Goal: Information Seeking & Learning: Learn about a topic

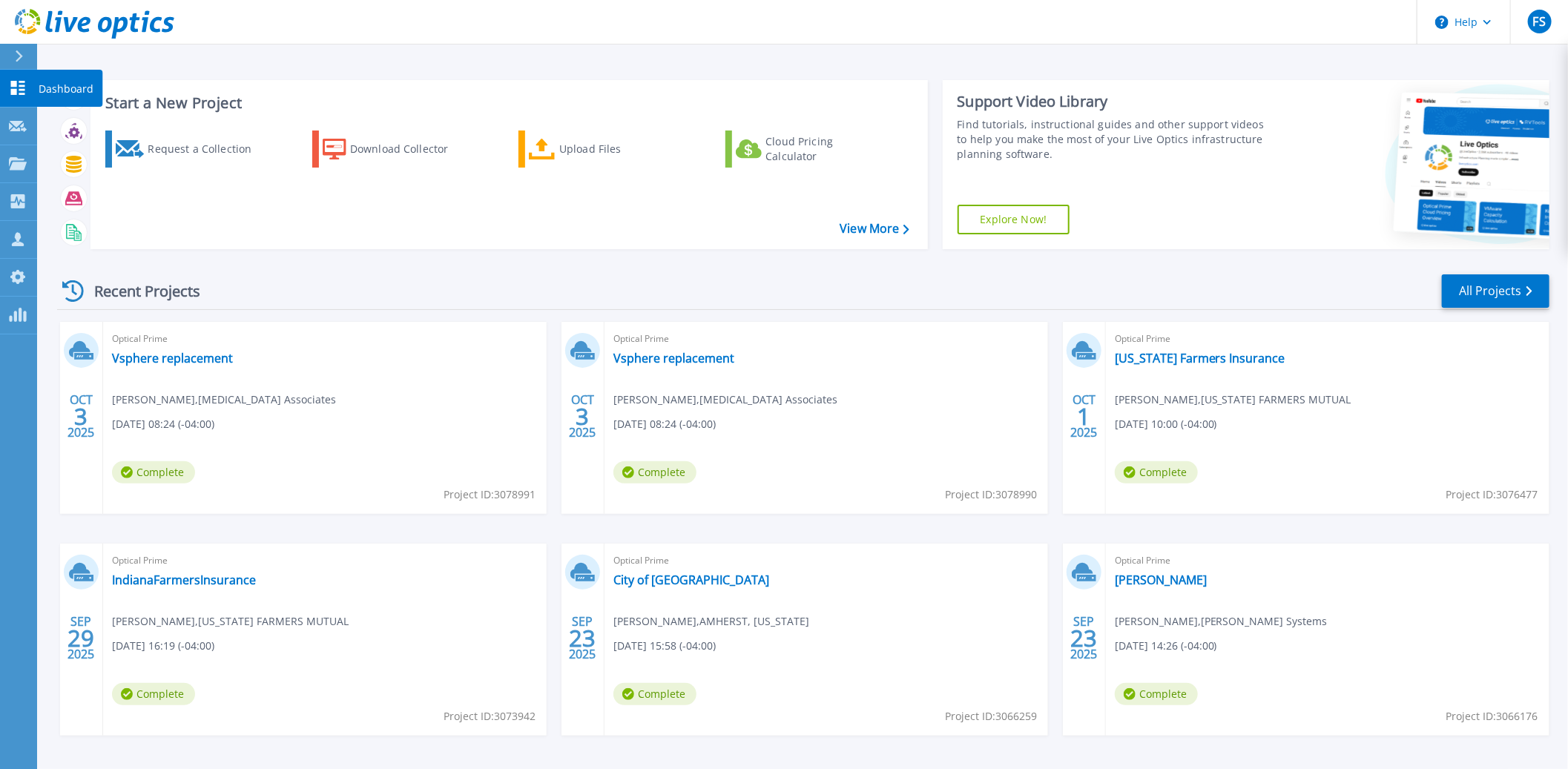
click at [17, 89] on icon at bounding box center [17, 87] width 18 height 14
click at [173, 359] on link "Vsphere replacement" at bounding box center [173, 357] width 121 height 15
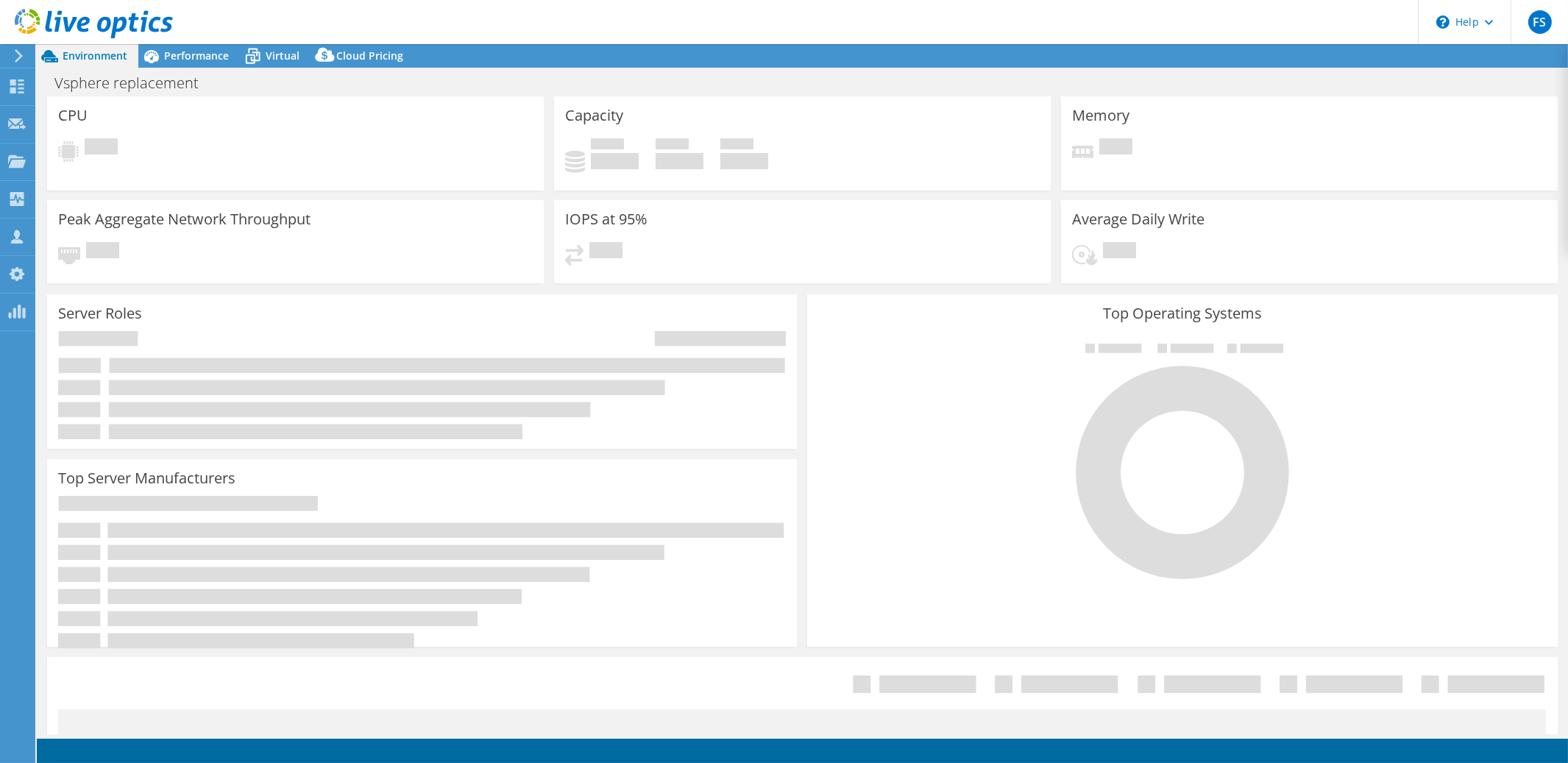
select select "USD"
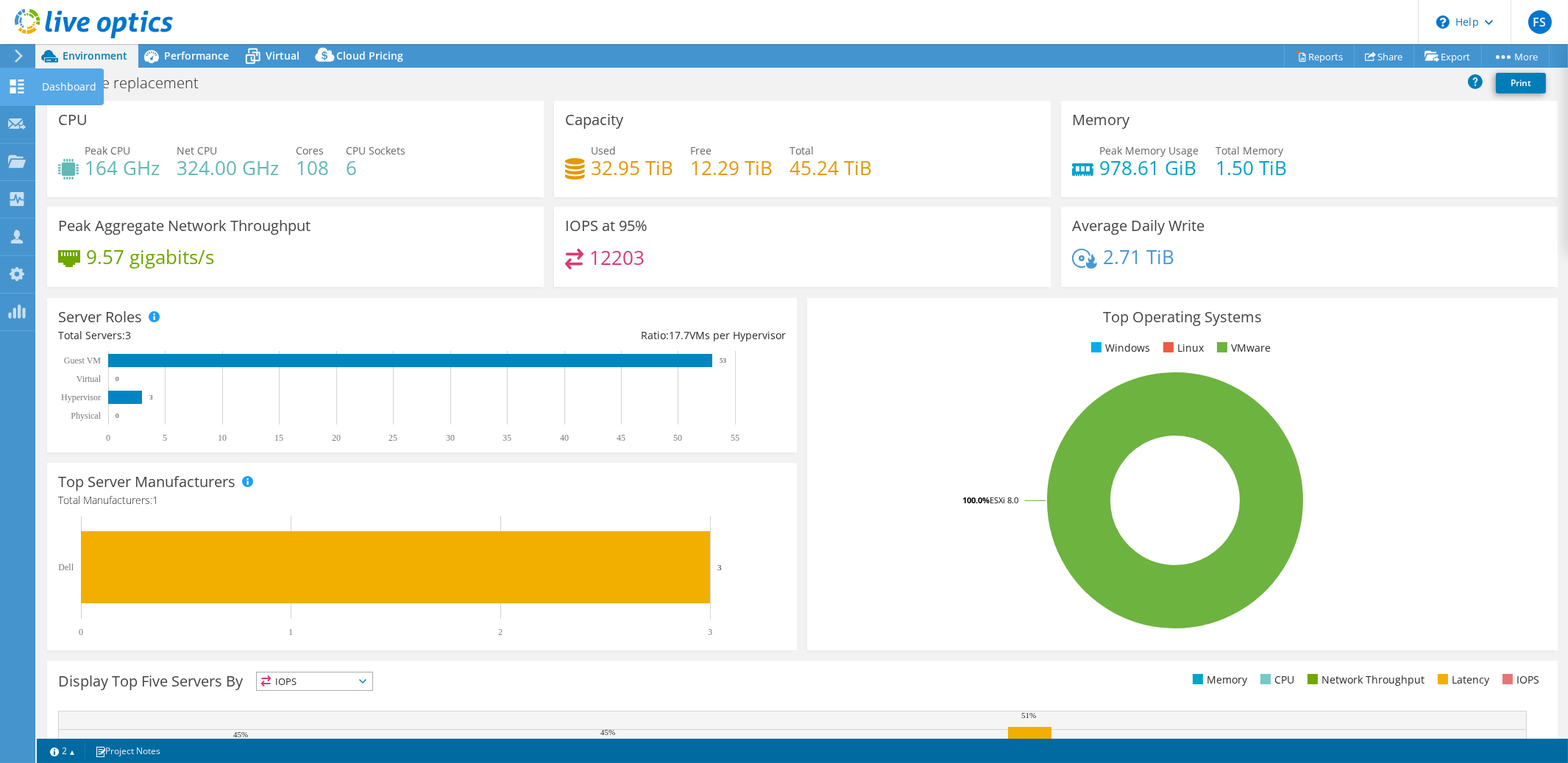
click at [19, 87] on use at bounding box center [17, 86] width 14 height 14
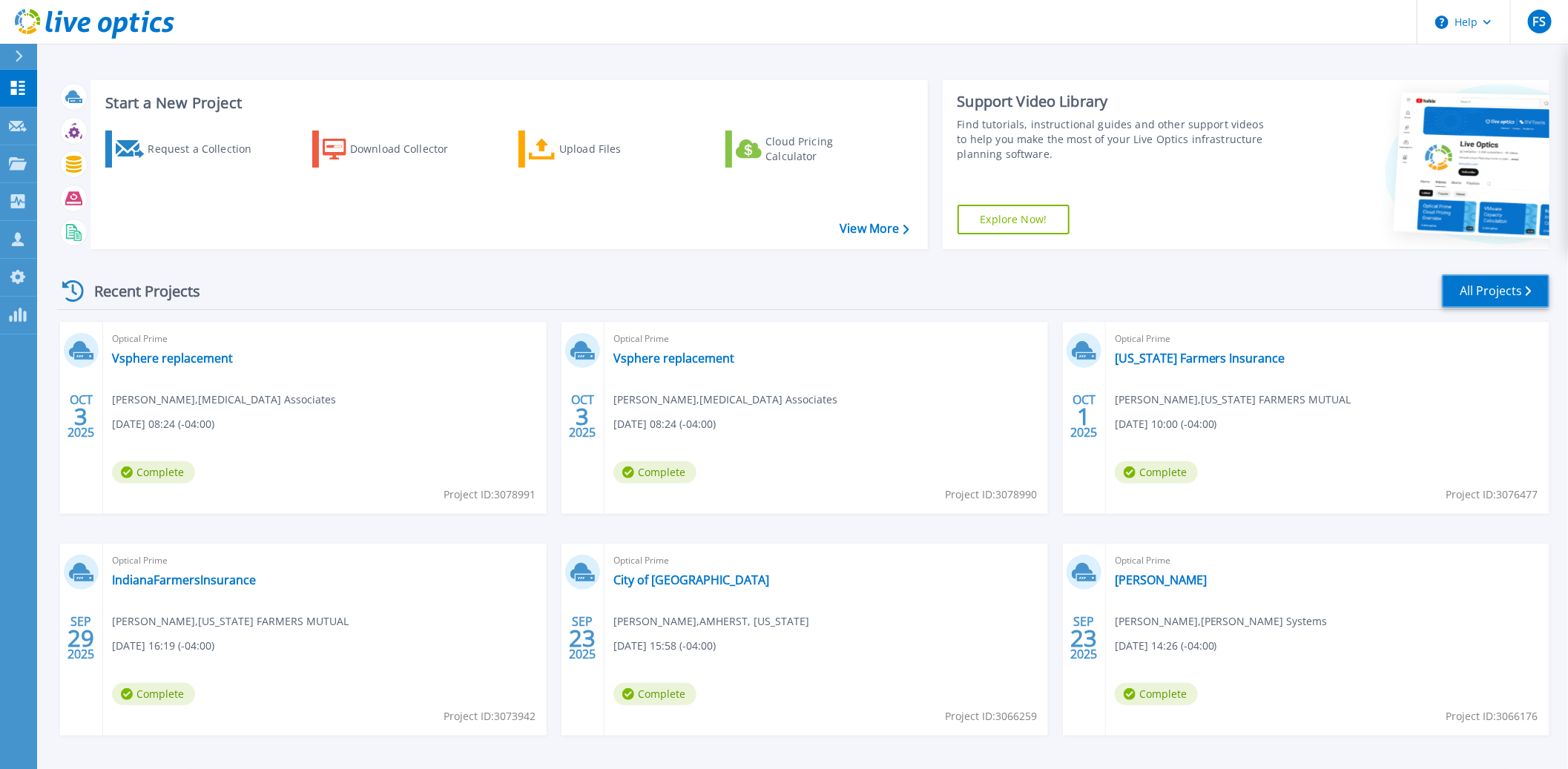
click at [1498, 288] on link "All Projects" at bounding box center [1495, 291] width 108 height 33
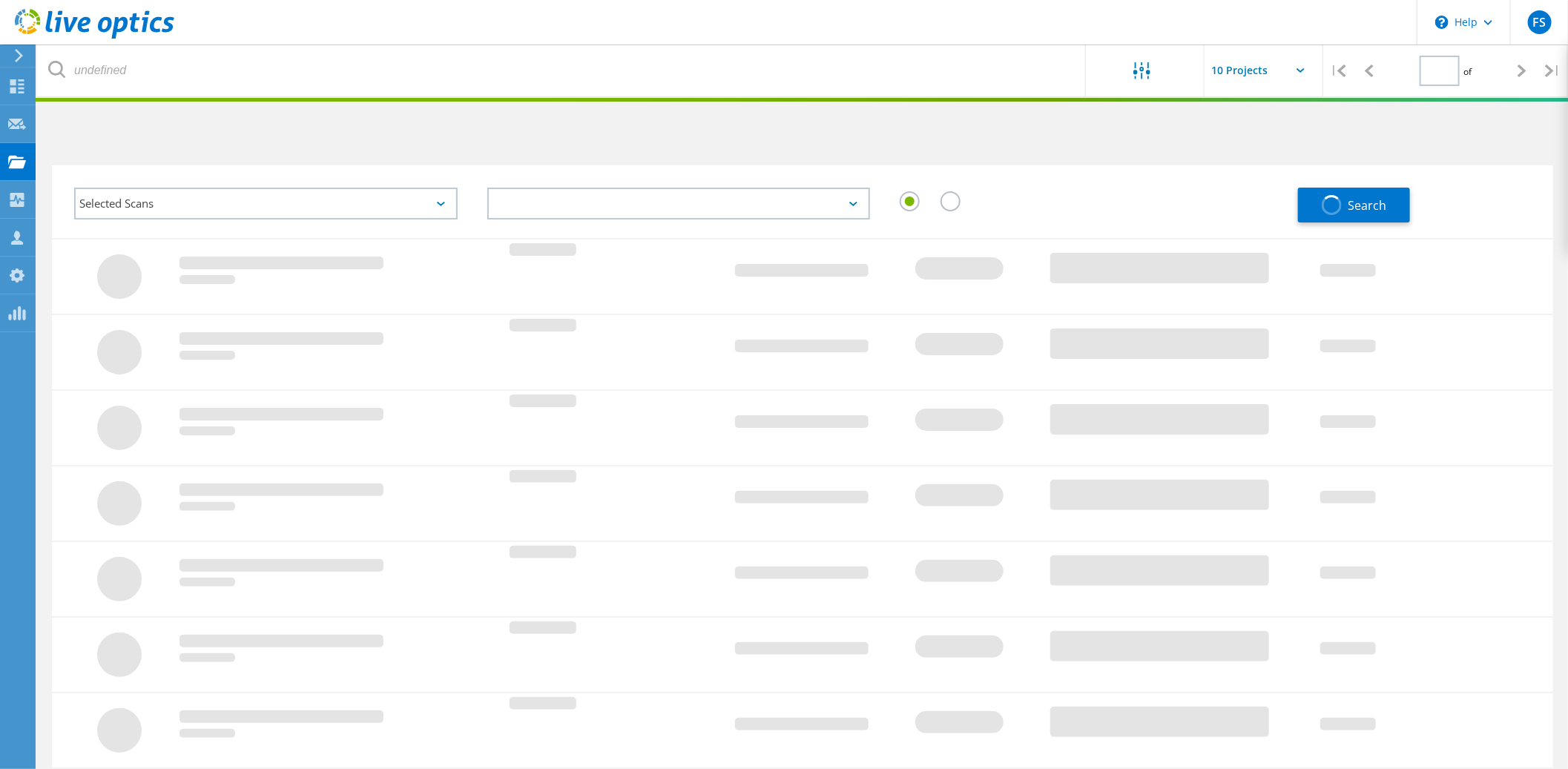
type input "1"
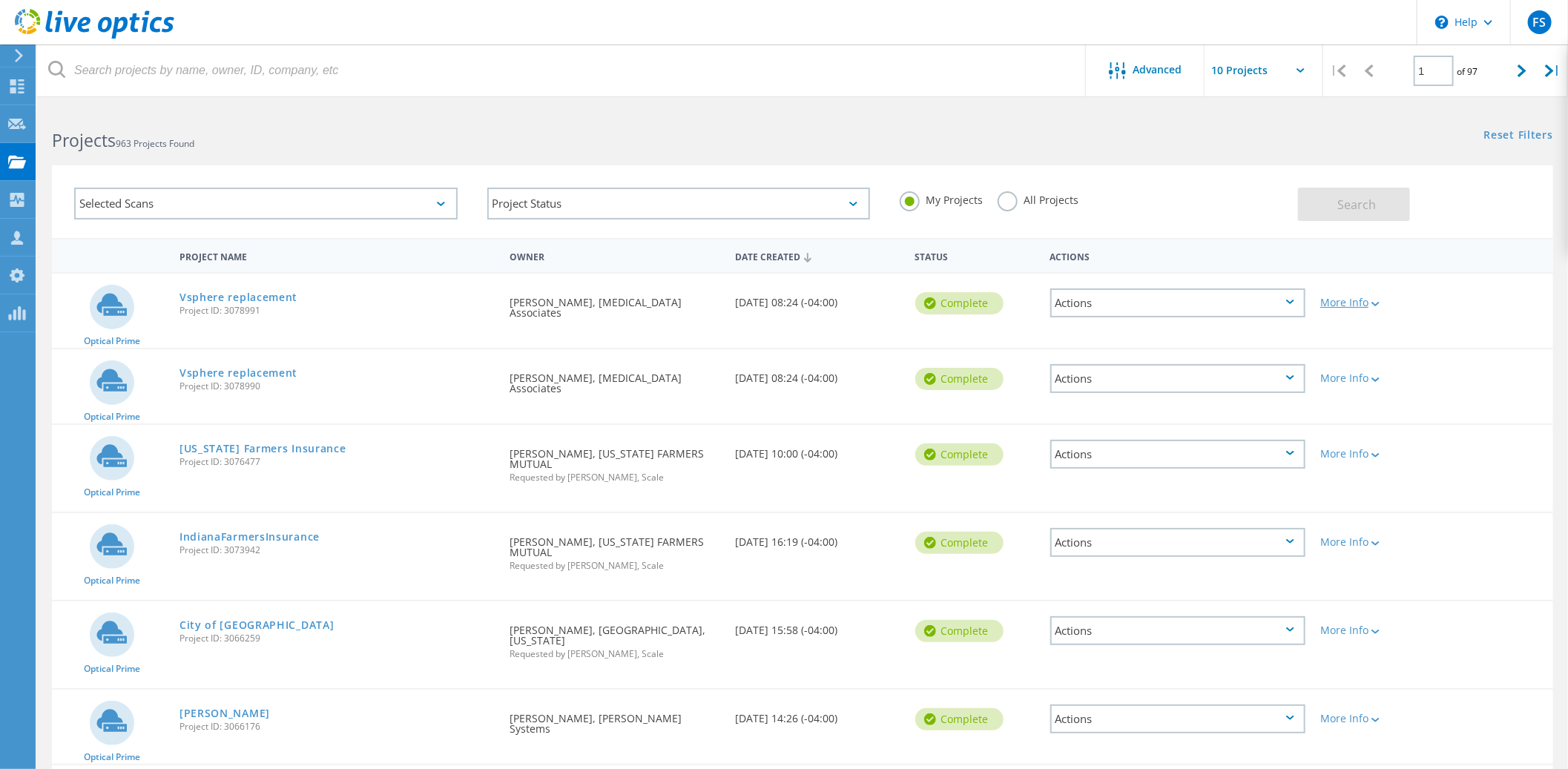
click at [1377, 302] on icon at bounding box center [1375, 304] width 9 height 5
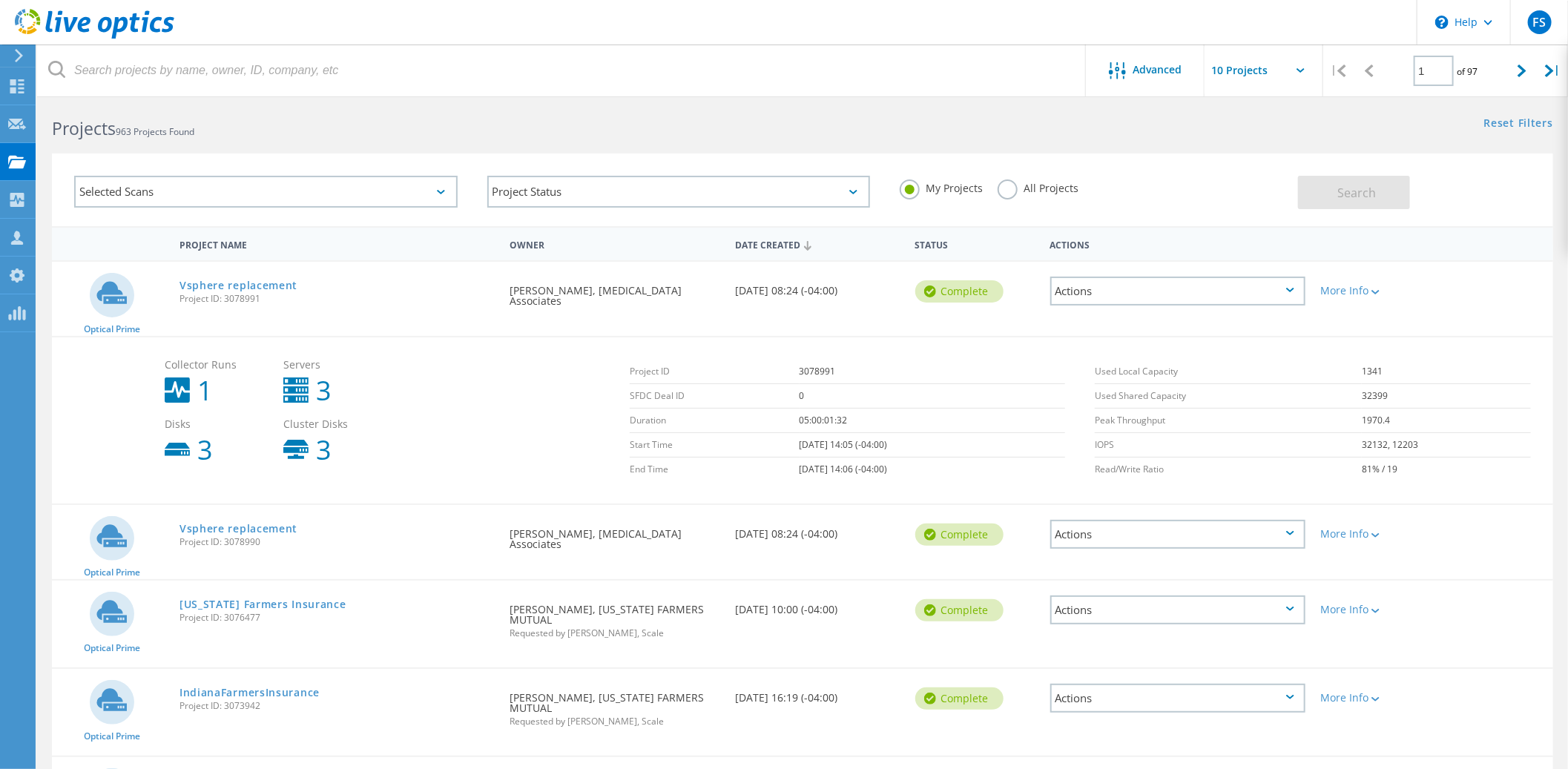
scroll to position [17, 0]
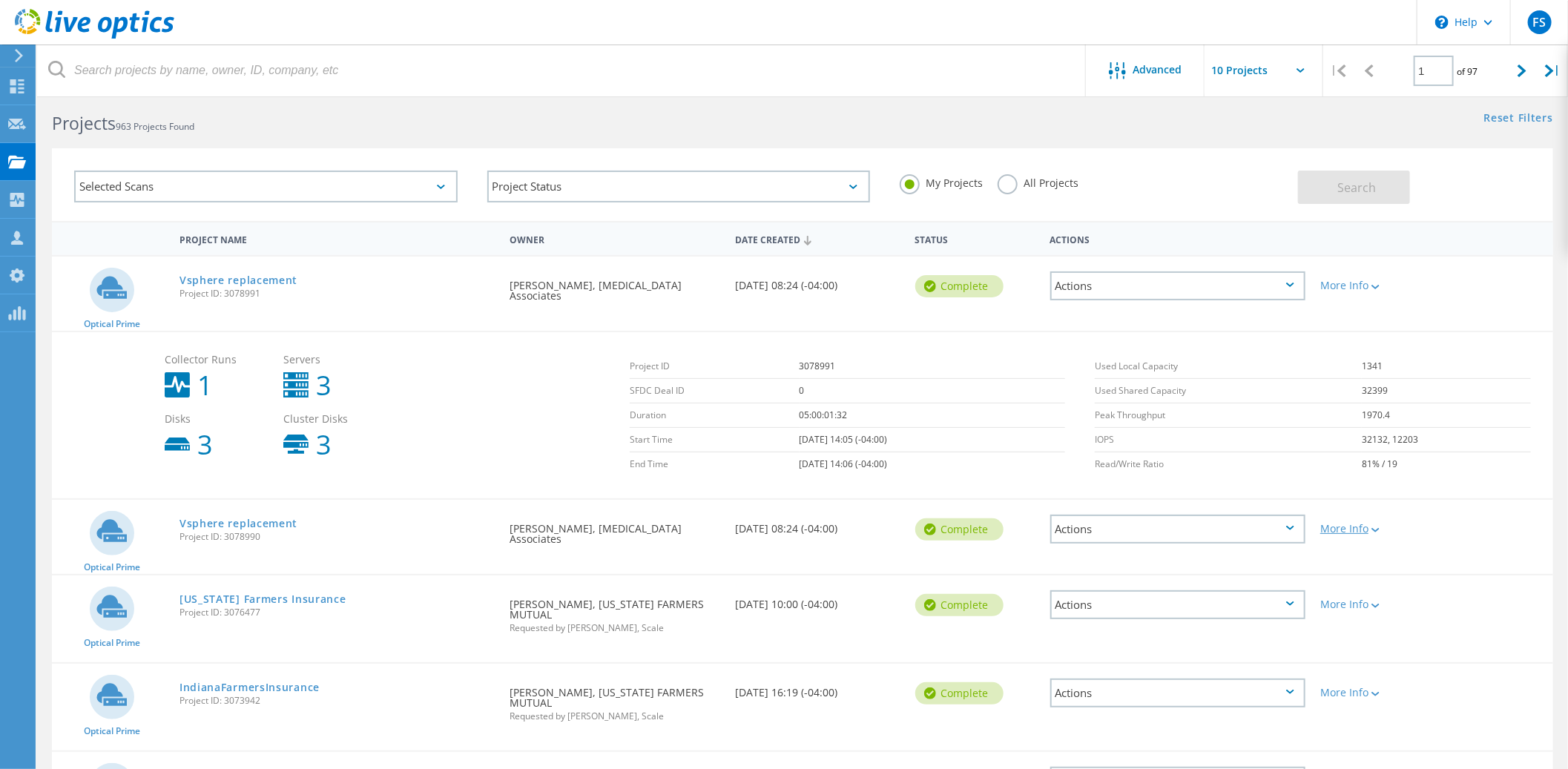
click at [1376, 528] on icon at bounding box center [1375, 530] width 9 height 5
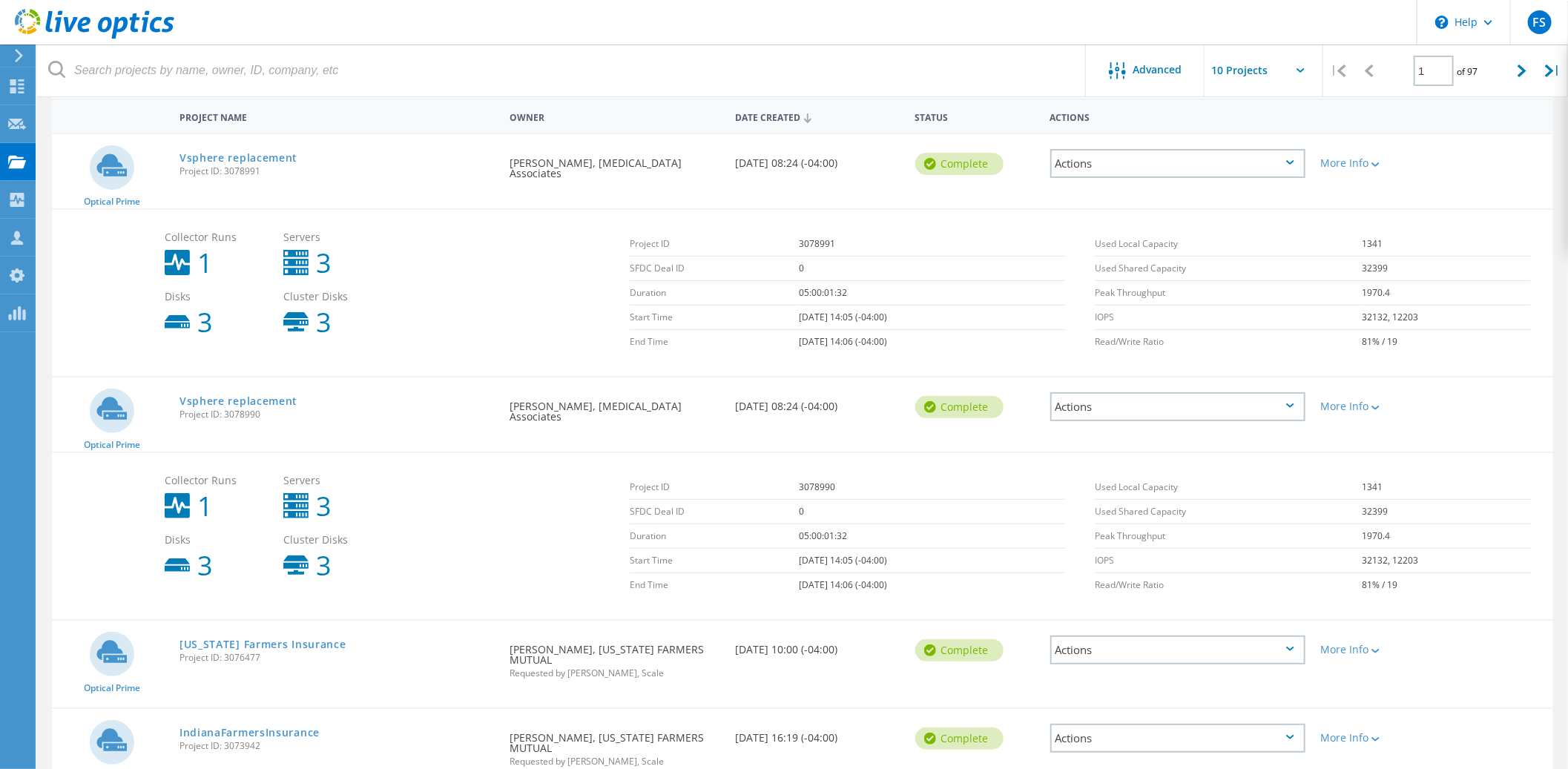
scroll to position [95, 0]
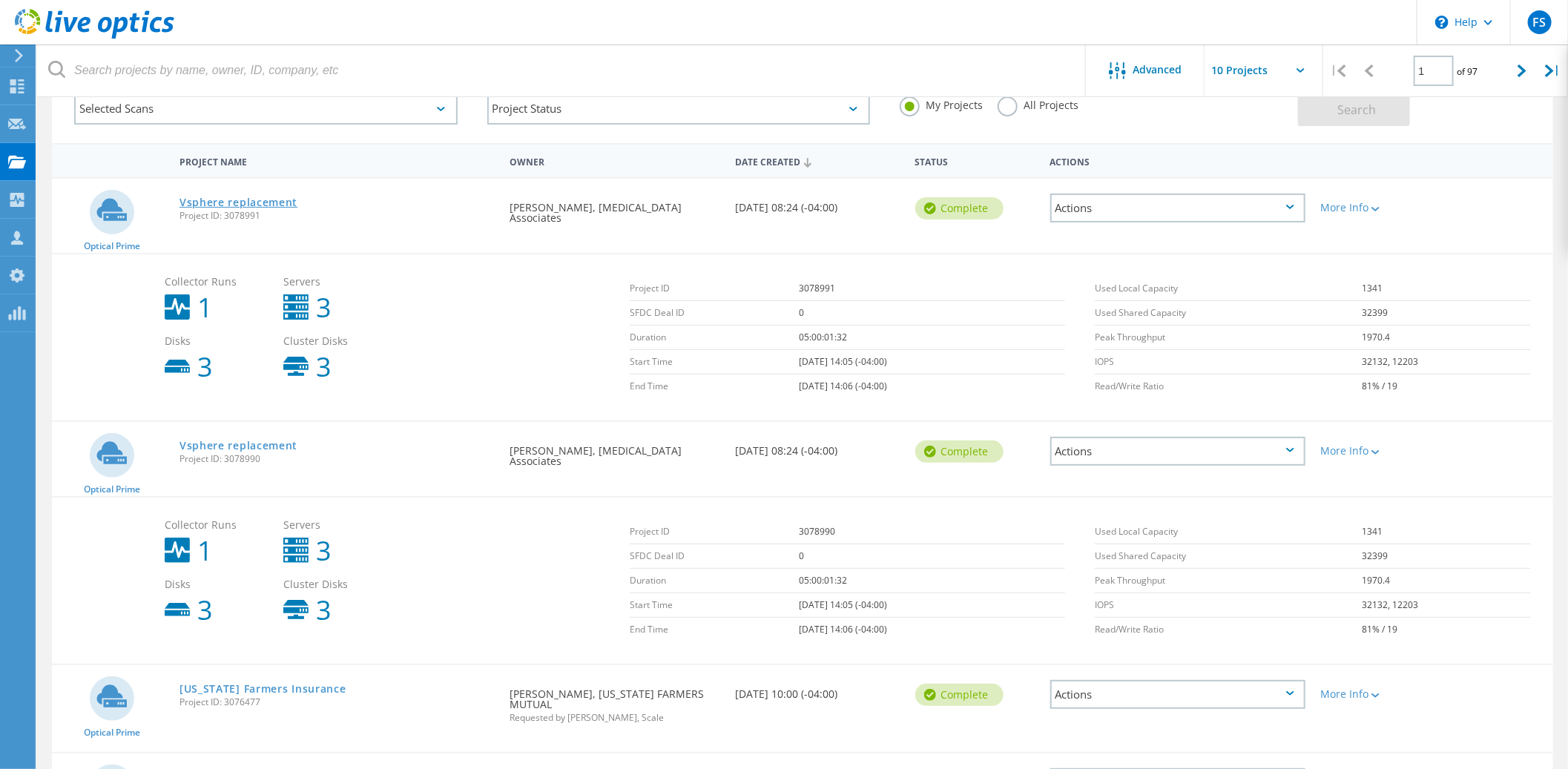
click at [265, 199] on link "Vsphere replacement" at bounding box center [238, 202] width 118 height 10
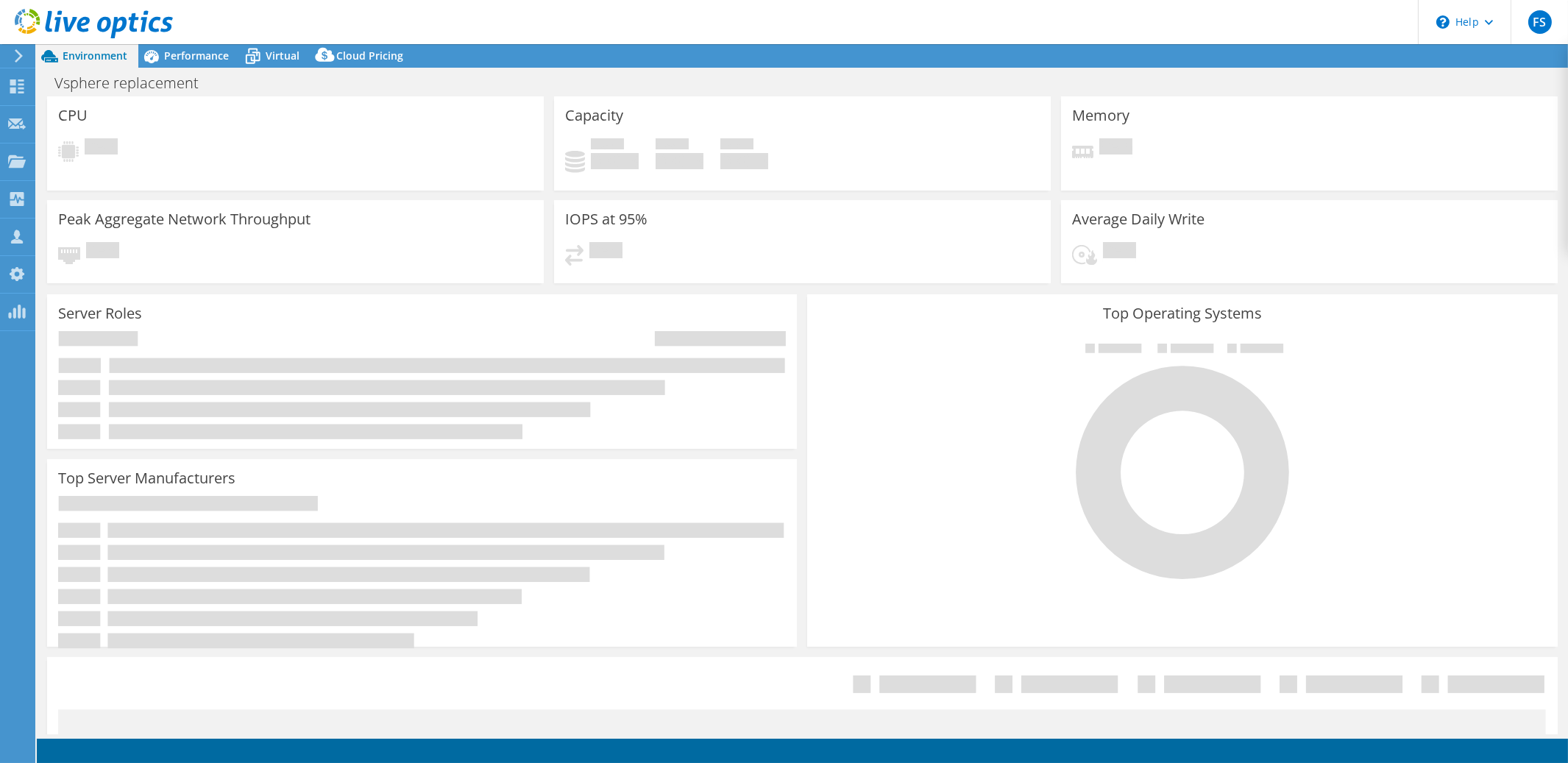
select select "USD"
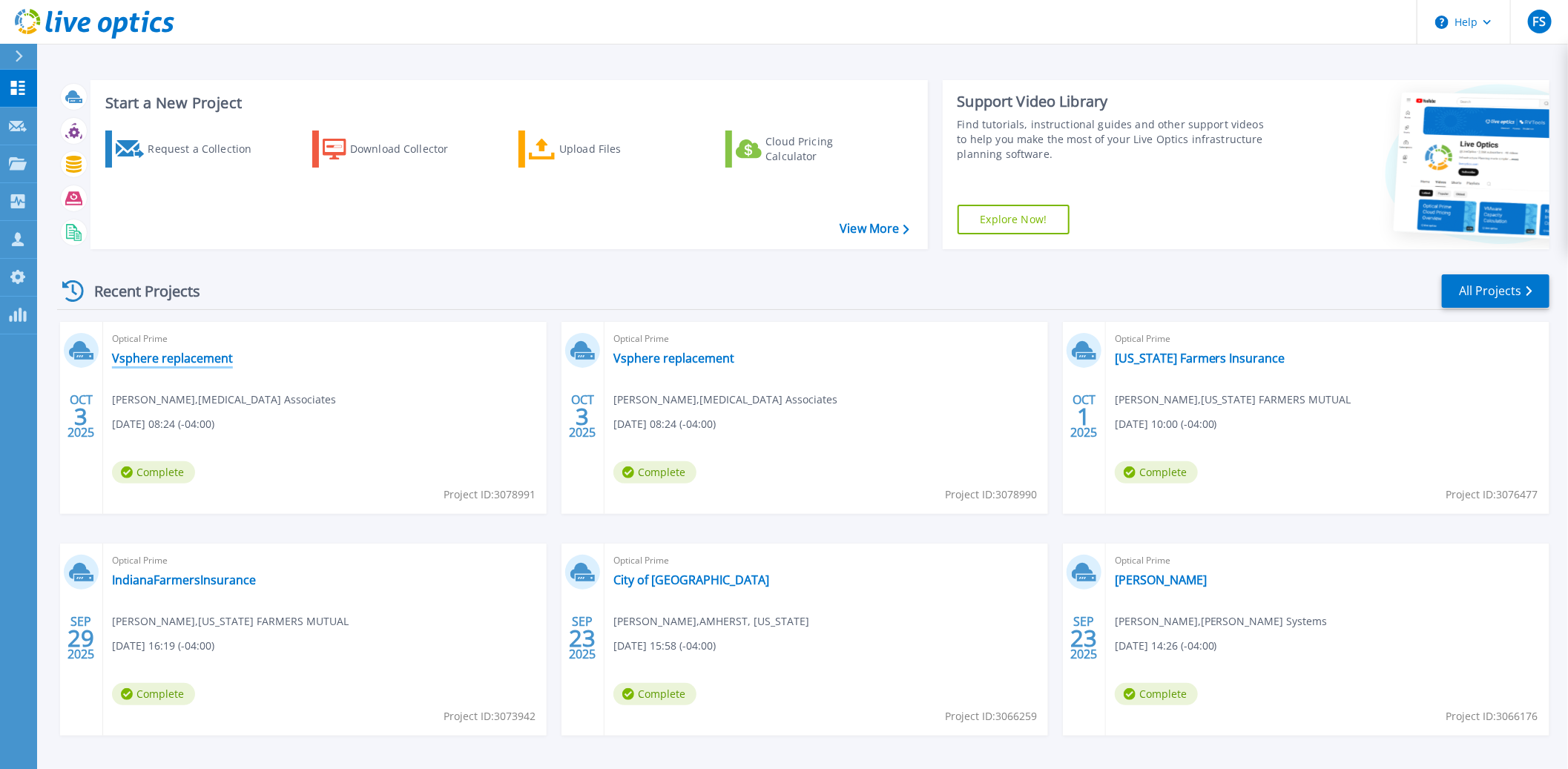
click at [203, 359] on link "Vsphere replacement" at bounding box center [173, 357] width 121 height 15
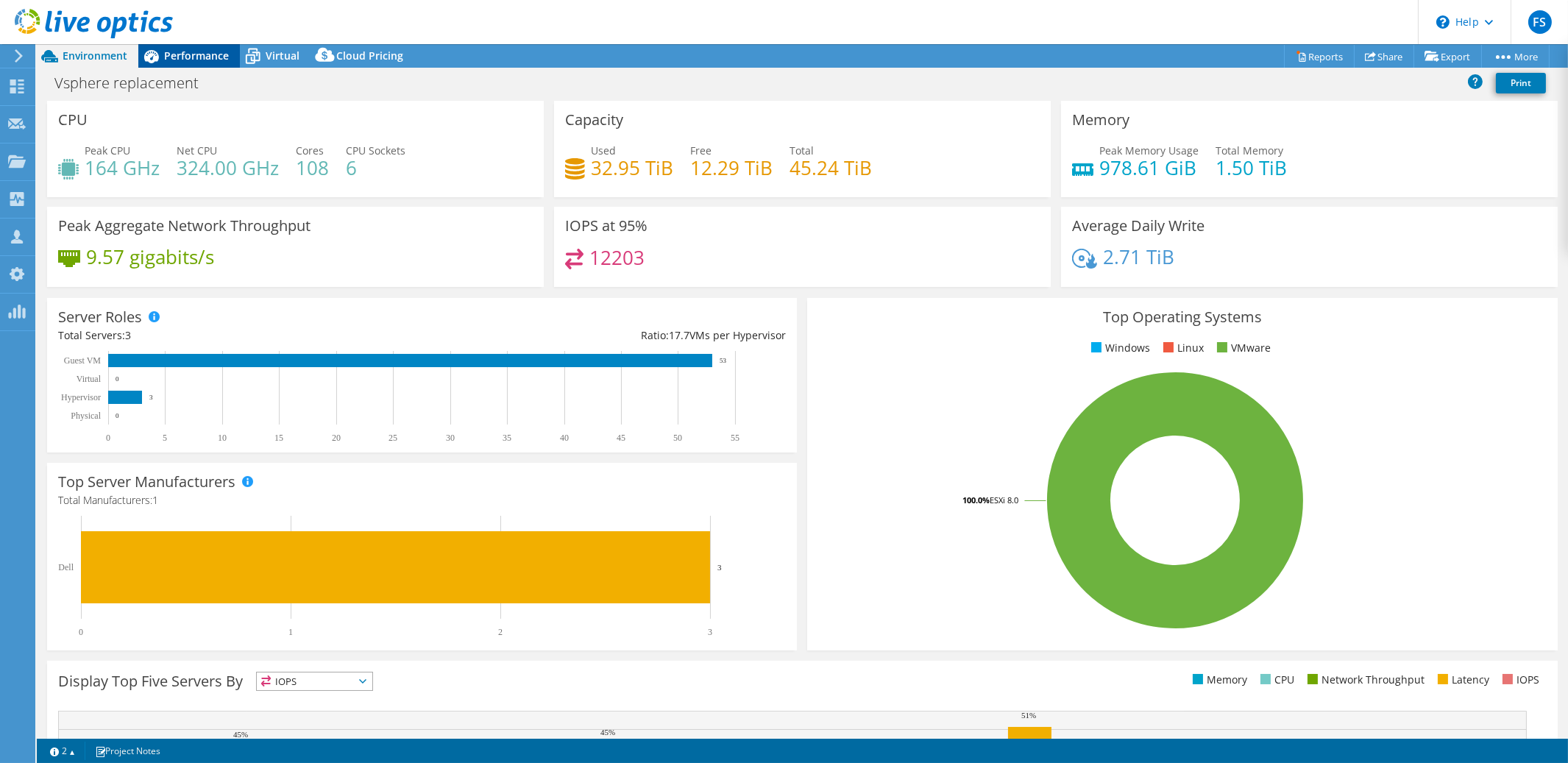
click at [204, 66] on div "Performance" at bounding box center [189, 55] width 101 height 24
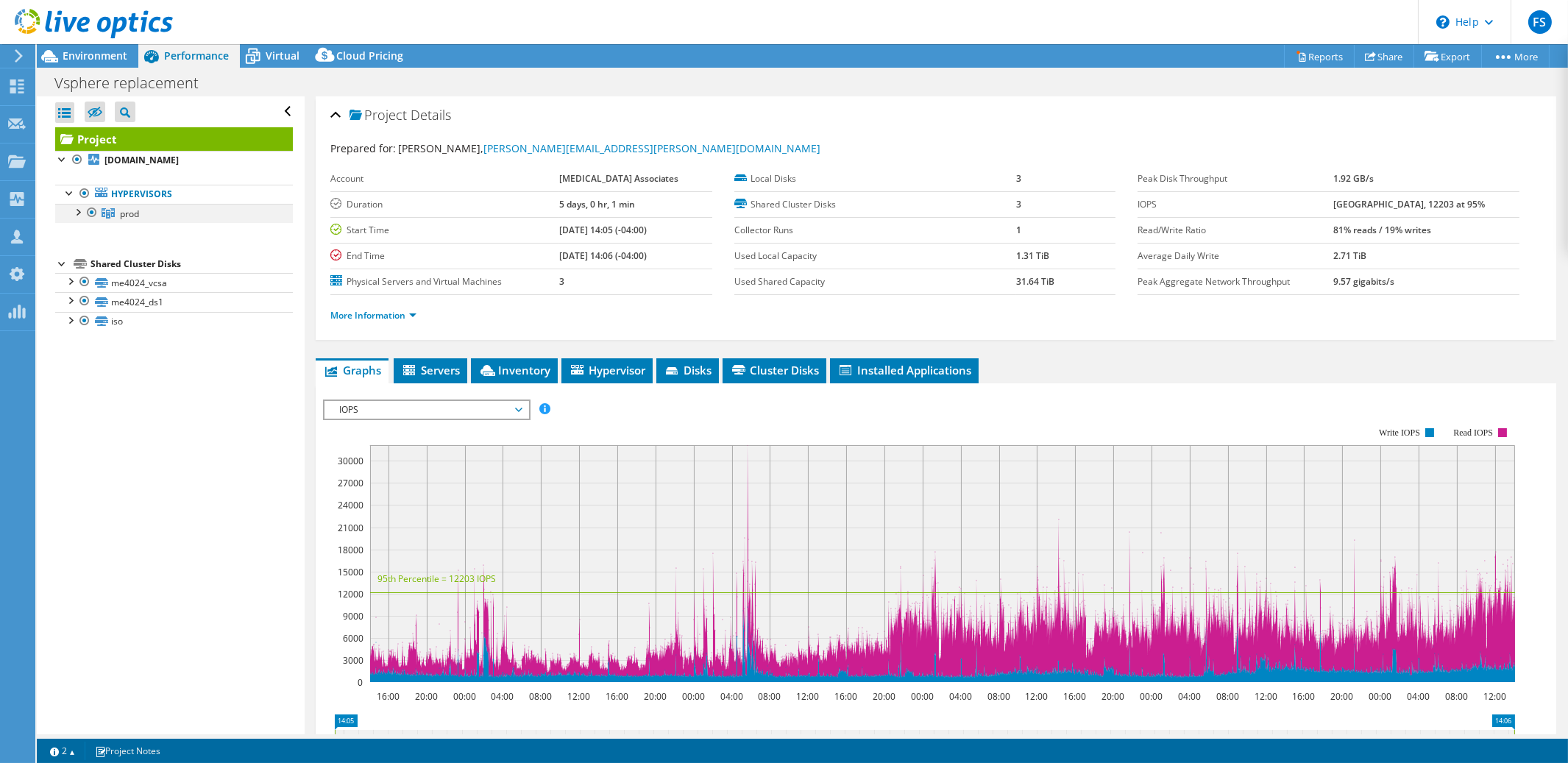
click at [78, 216] on div at bounding box center [77, 210] width 15 height 15
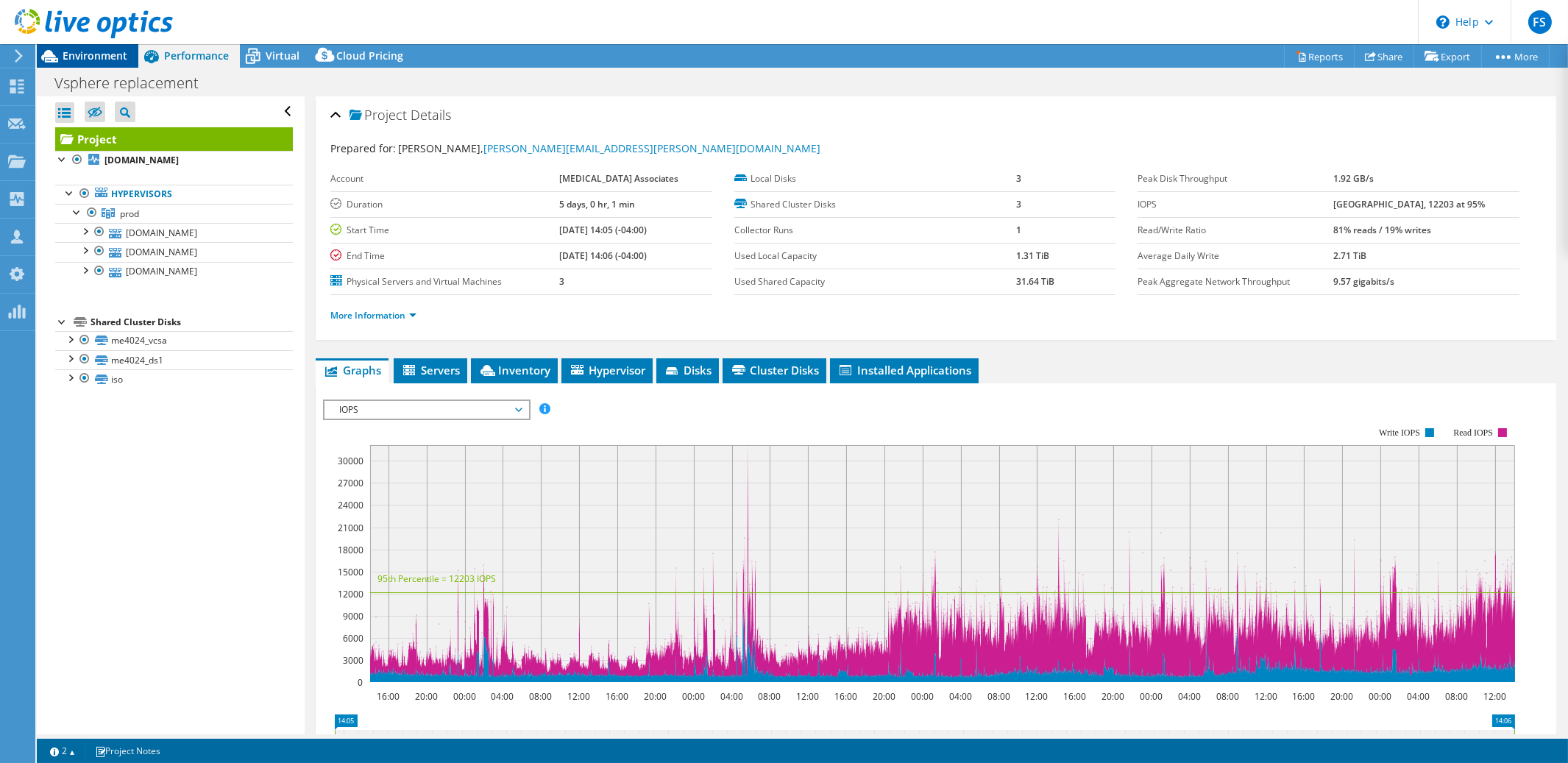
click at [101, 54] on span "Environment" at bounding box center [94, 55] width 65 height 14
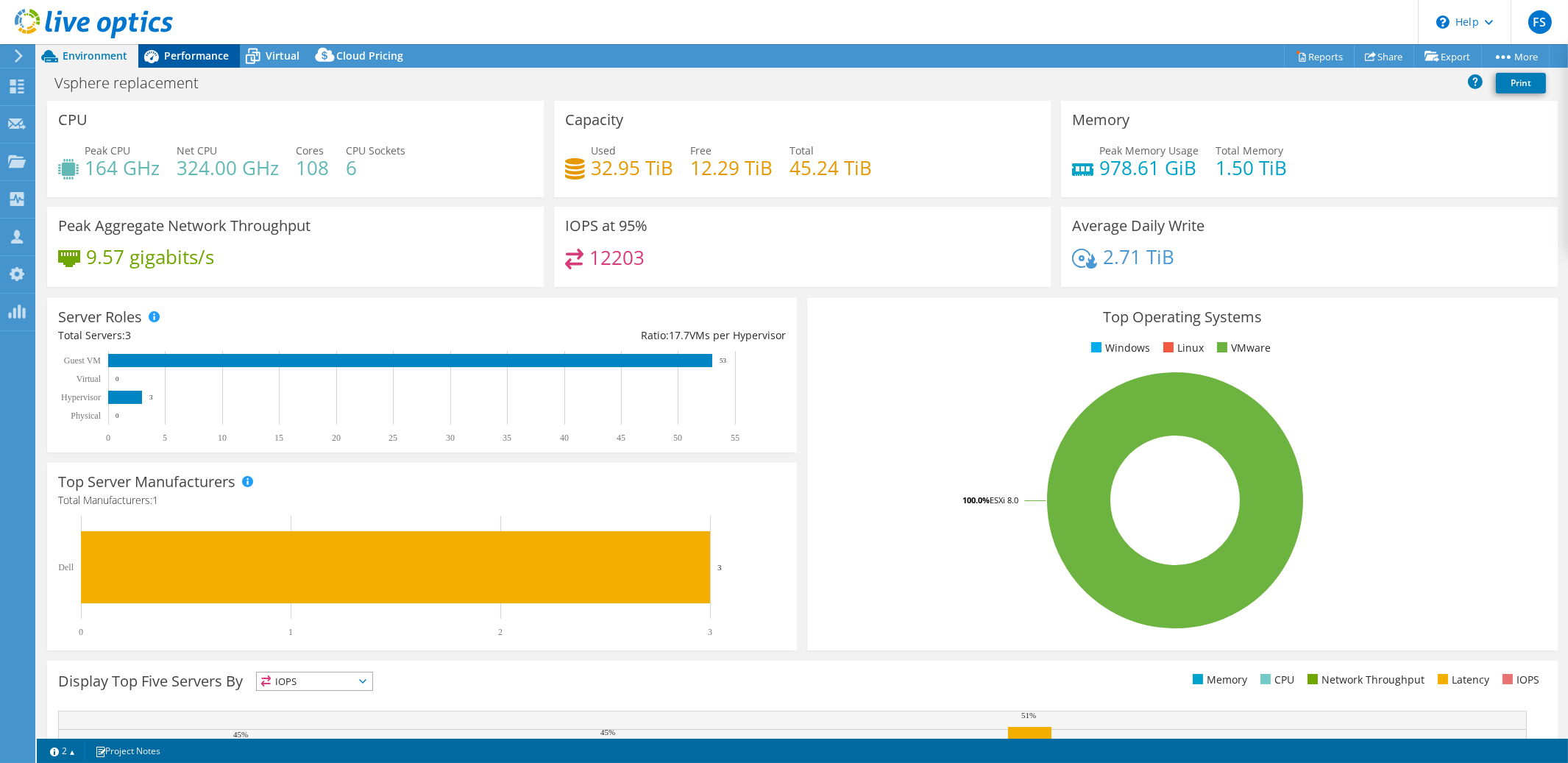
click at [200, 58] on span "Performance" at bounding box center [197, 55] width 65 height 14
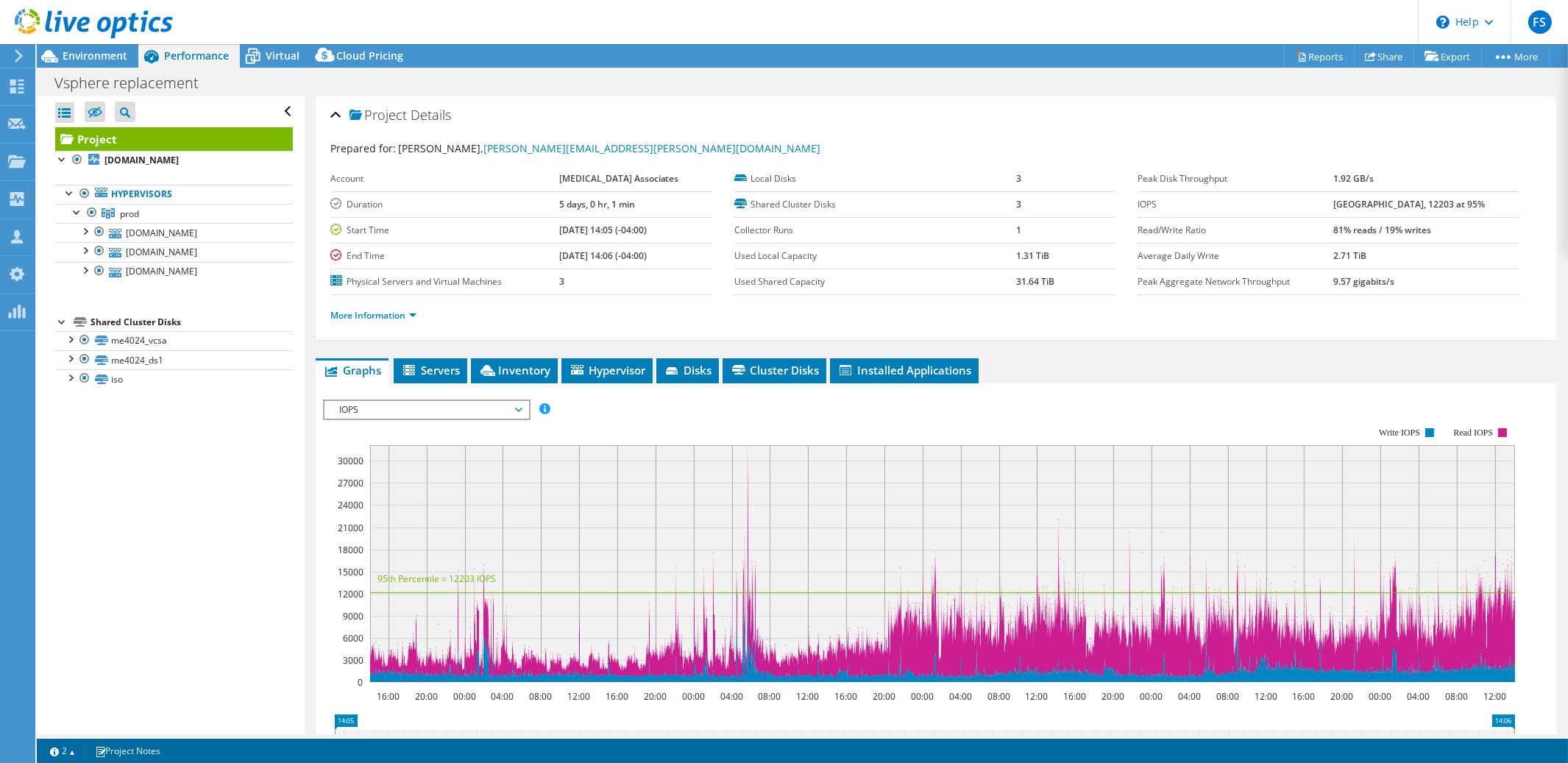
click at [520, 408] on icon at bounding box center [519, 410] width 8 height 5
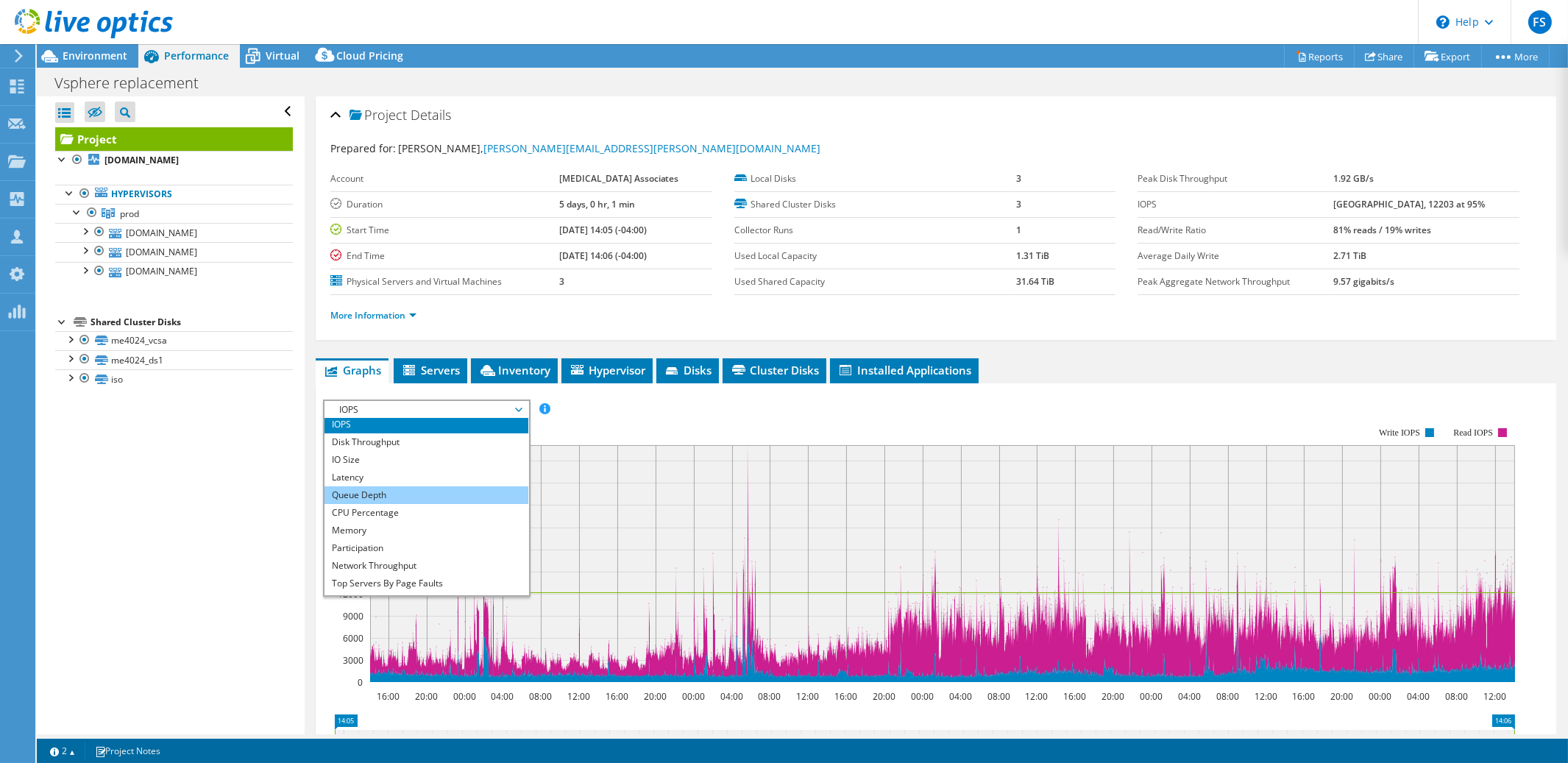
scroll to position [6, 0]
click at [421, 507] on li "CPU Percentage" at bounding box center [426, 510] width 203 height 18
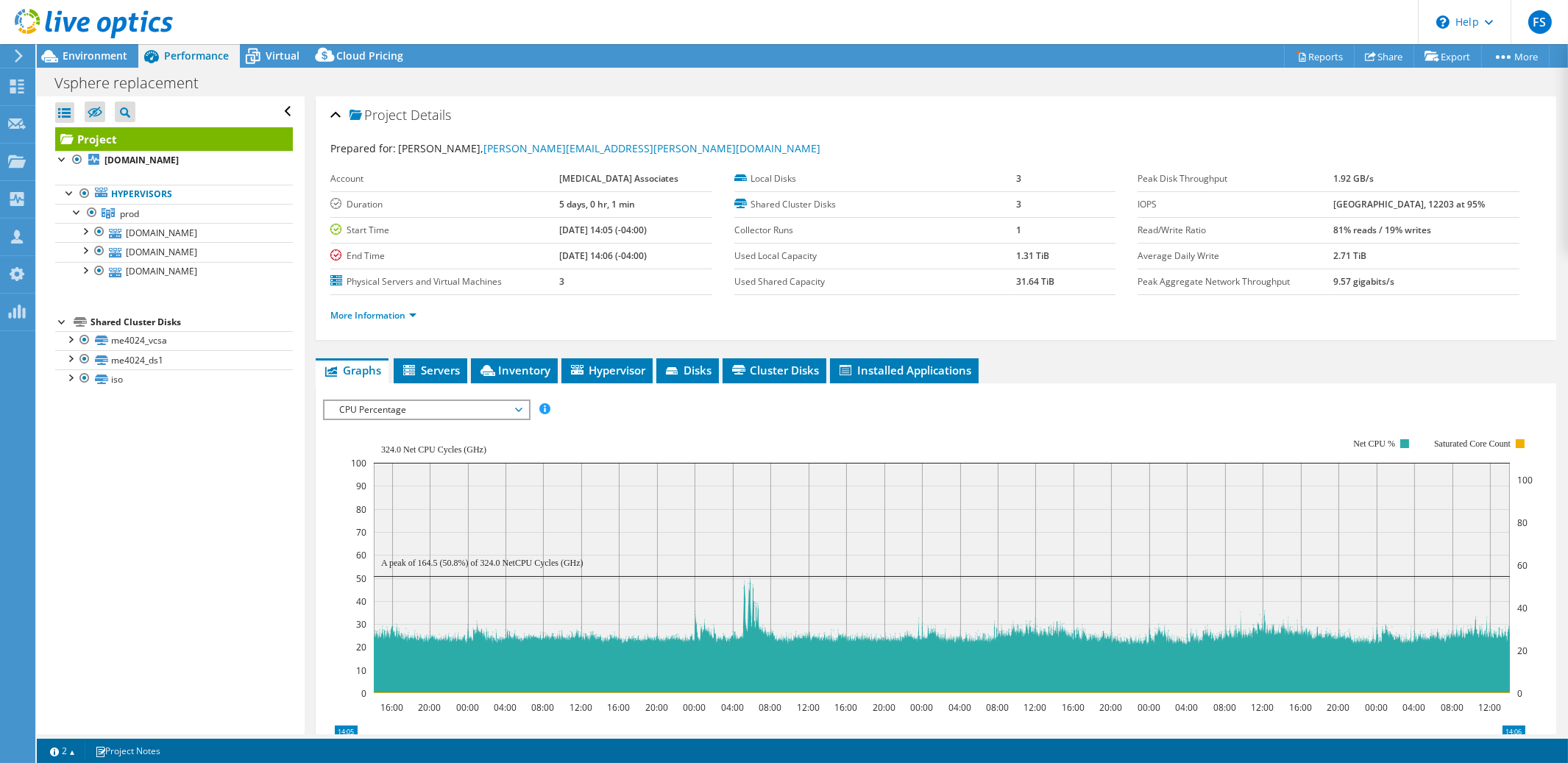
click at [521, 408] on icon at bounding box center [519, 410] width 8 height 5
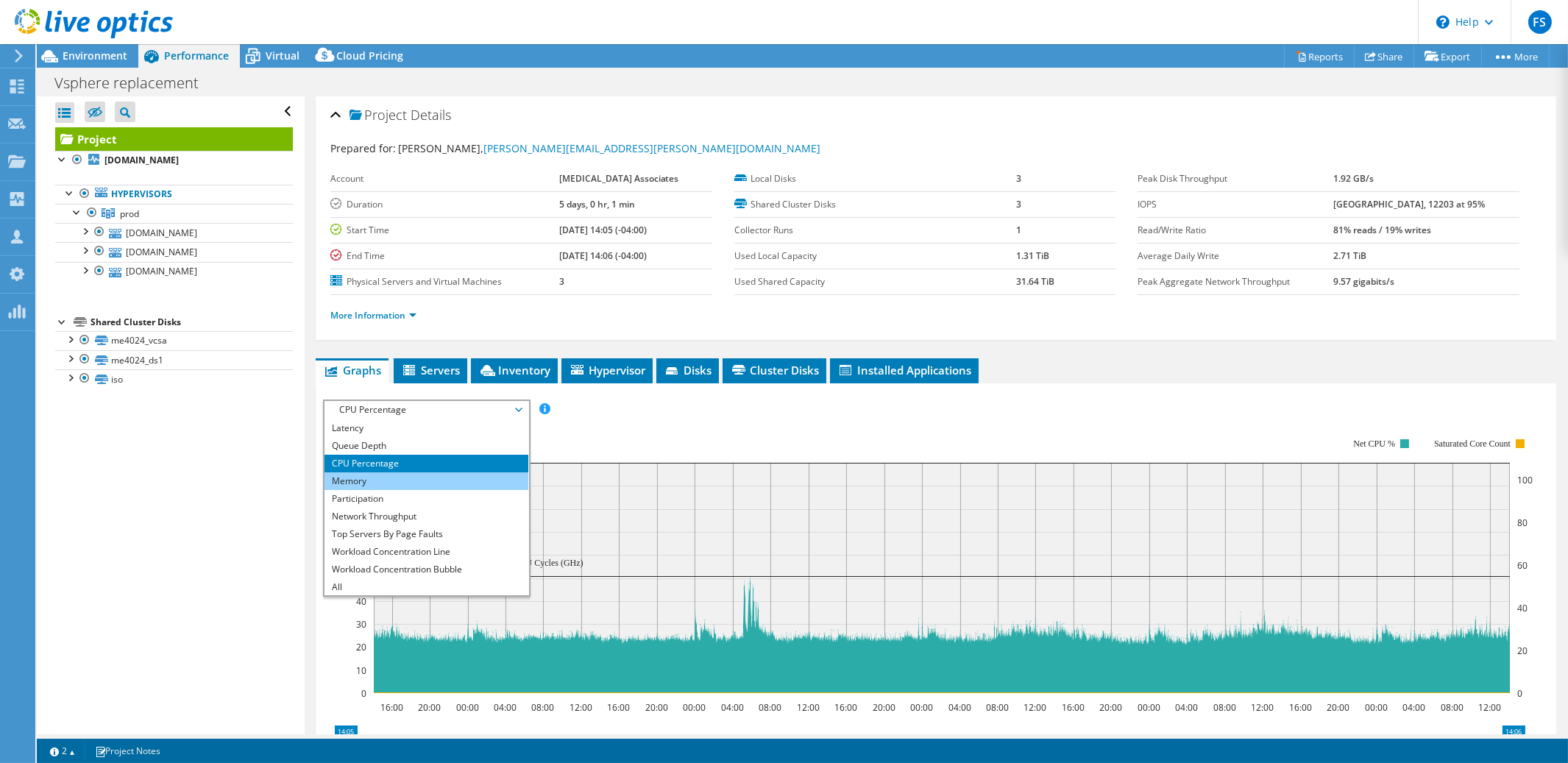
scroll to position [53, 0]
click at [421, 547] on li "Workload Concentration Line" at bounding box center [426, 550] width 203 height 18
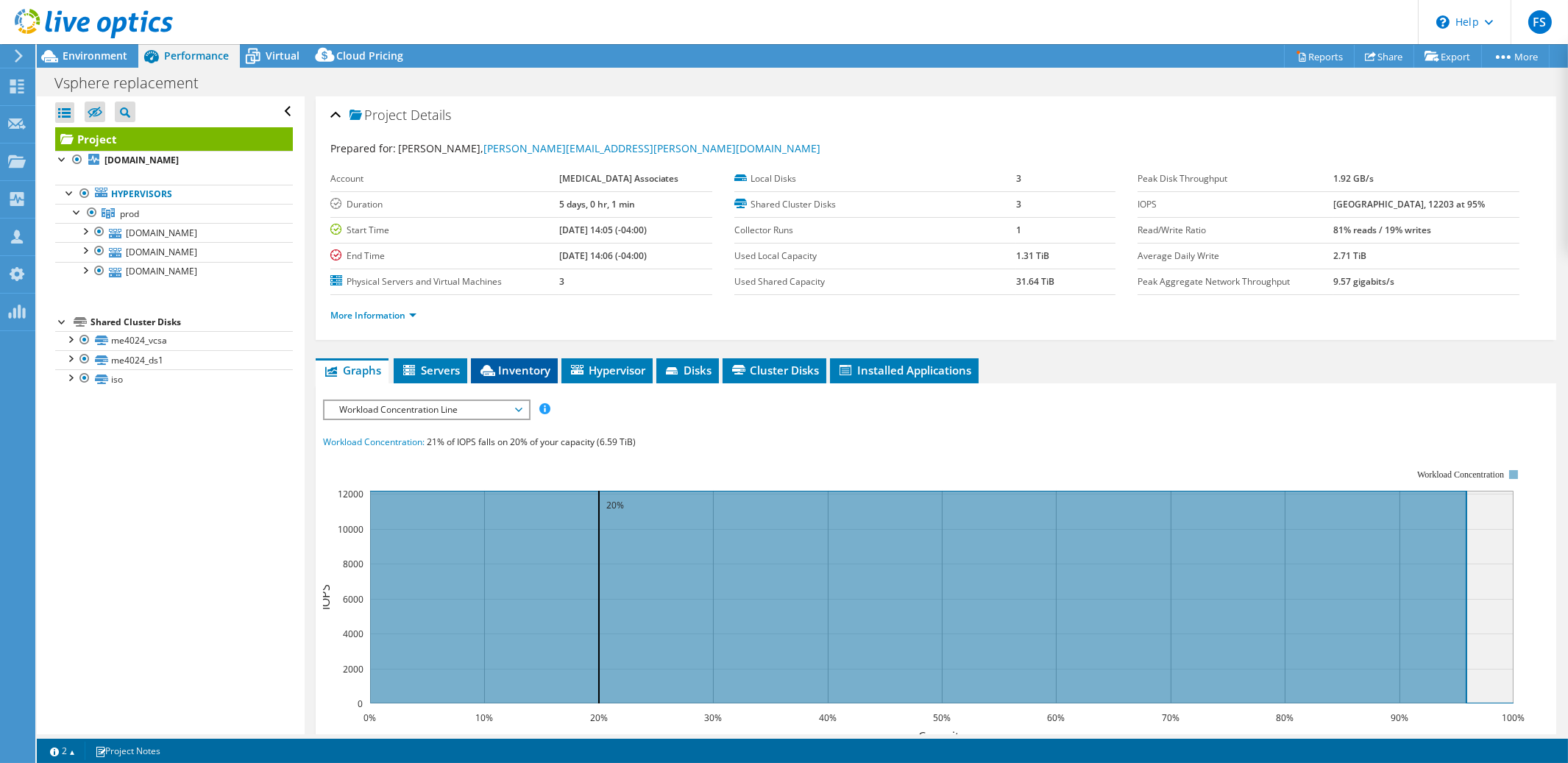
click at [521, 372] on span "Inventory" at bounding box center [514, 369] width 72 height 15
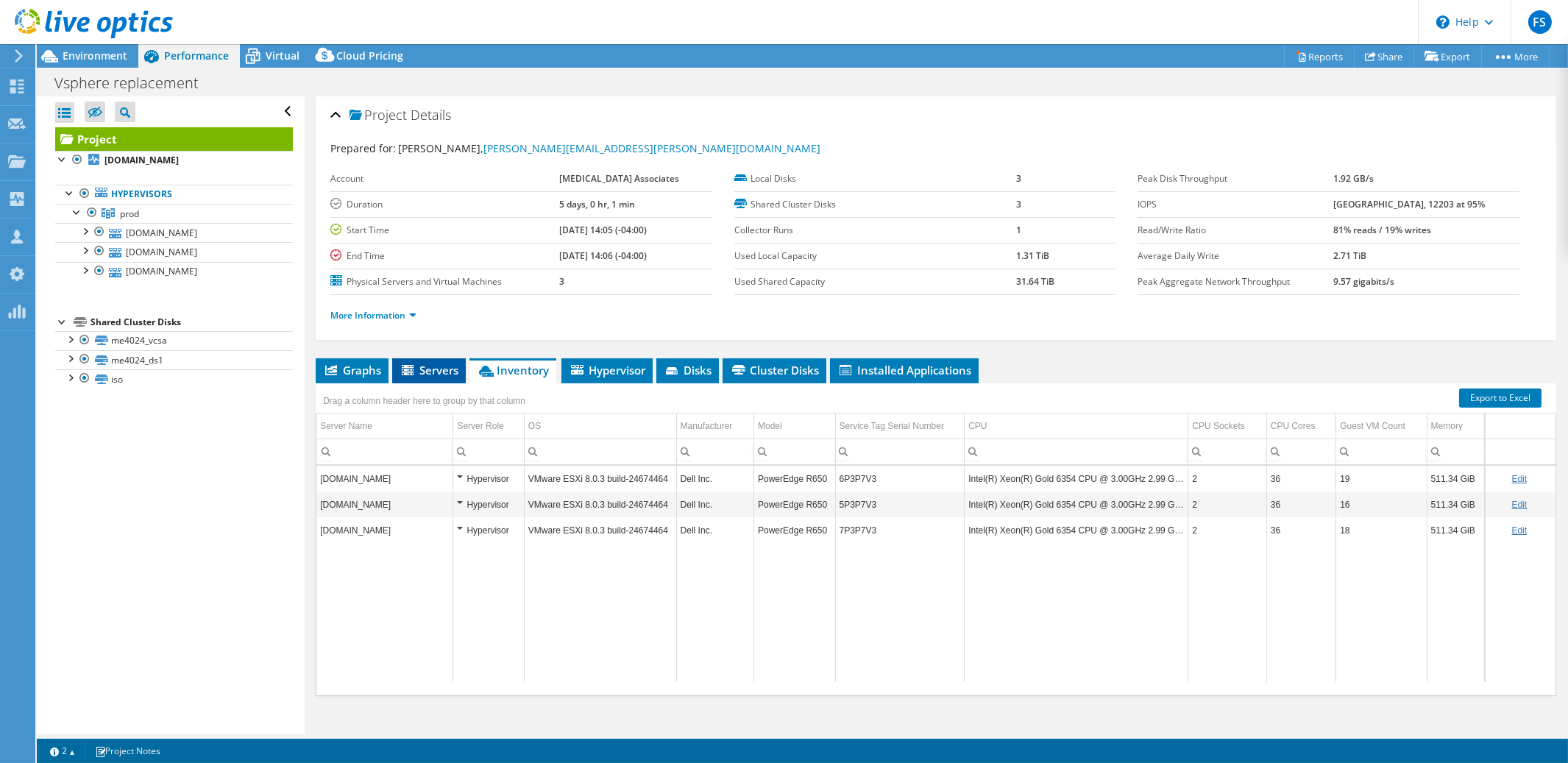
click at [431, 368] on span "Servers" at bounding box center [428, 369] width 59 height 15
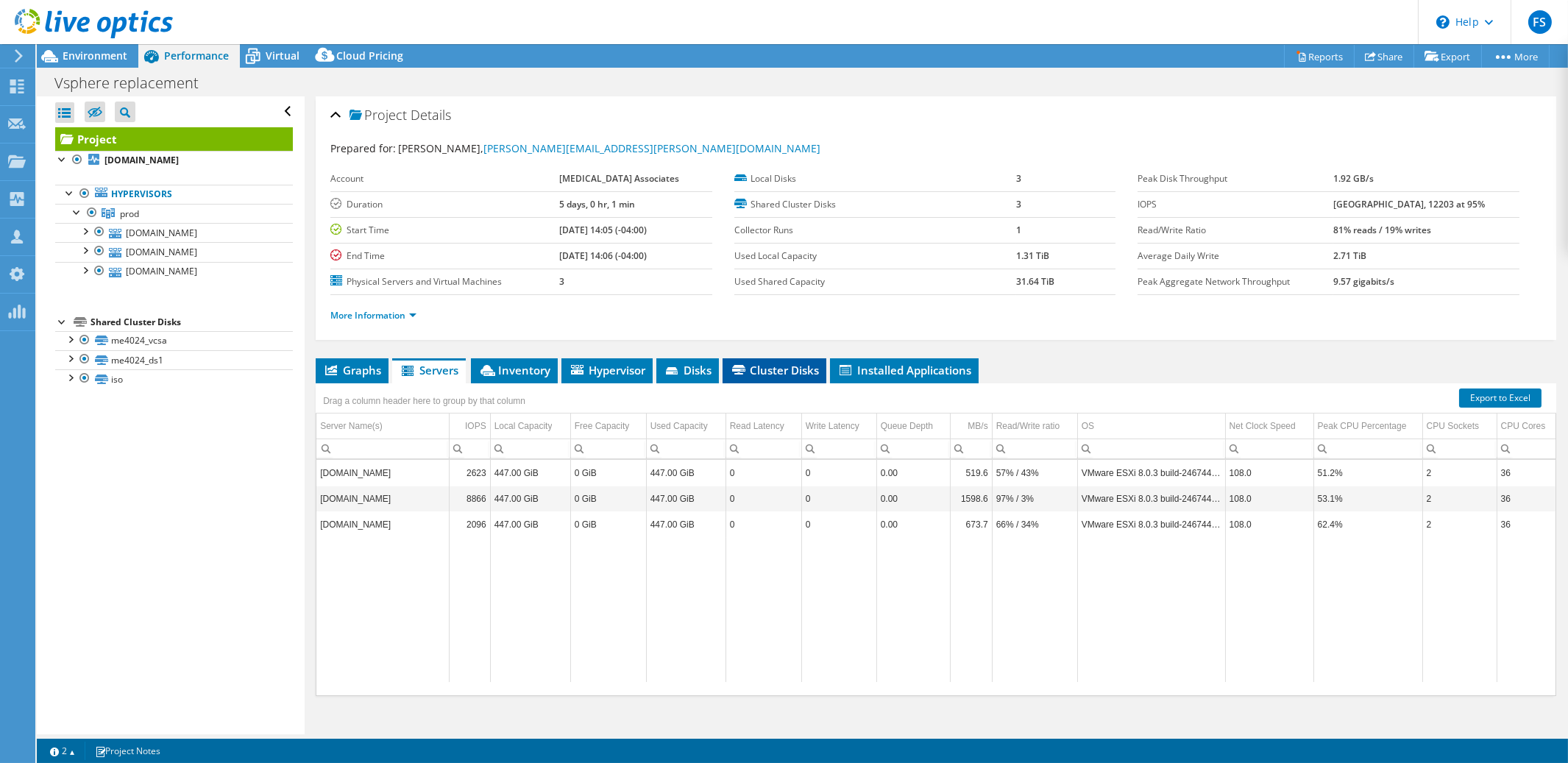
click at [769, 375] on span "Cluster Disks" at bounding box center [775, 369] width 89 height 15
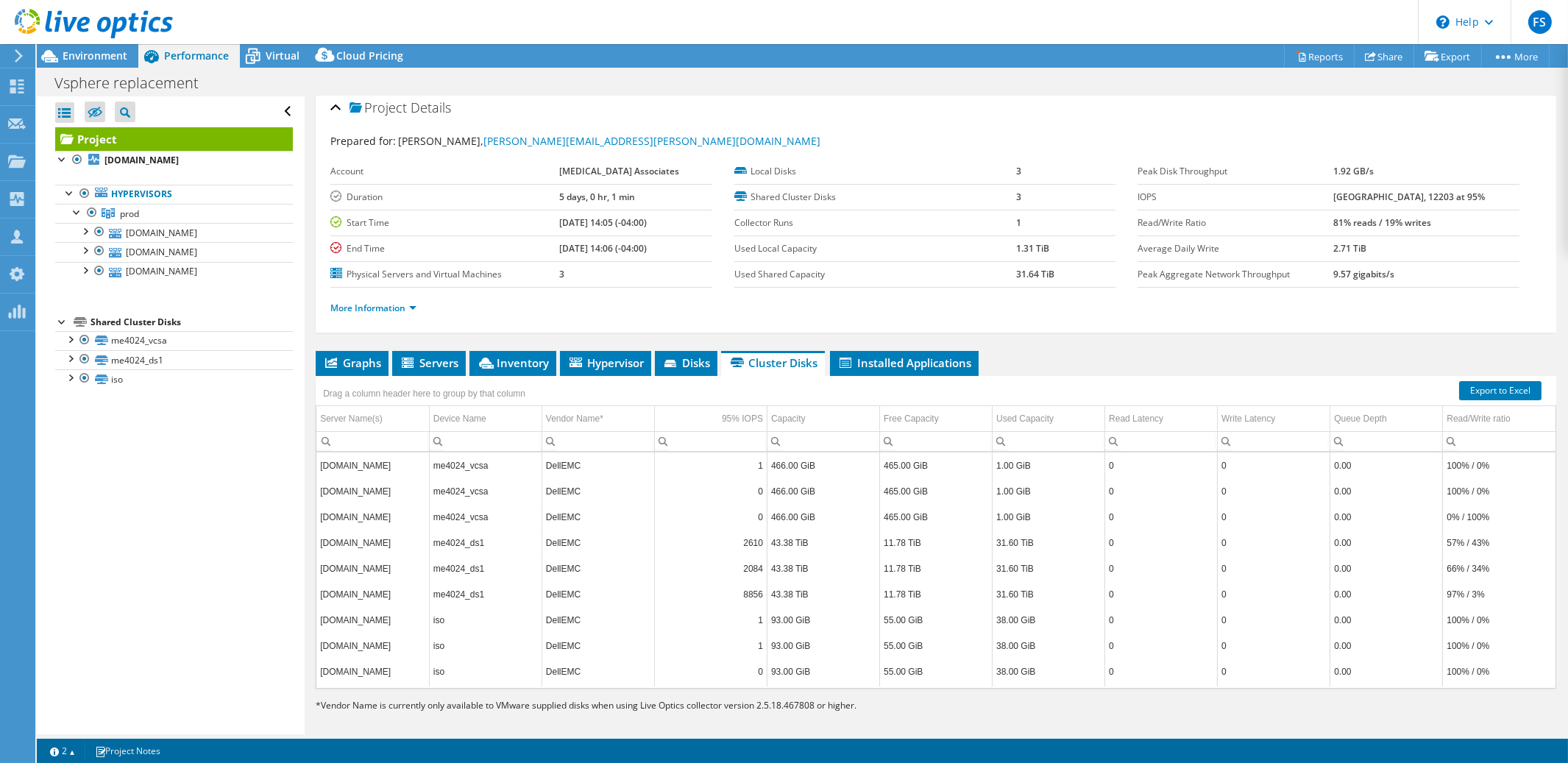
scroll to position [16, 0]
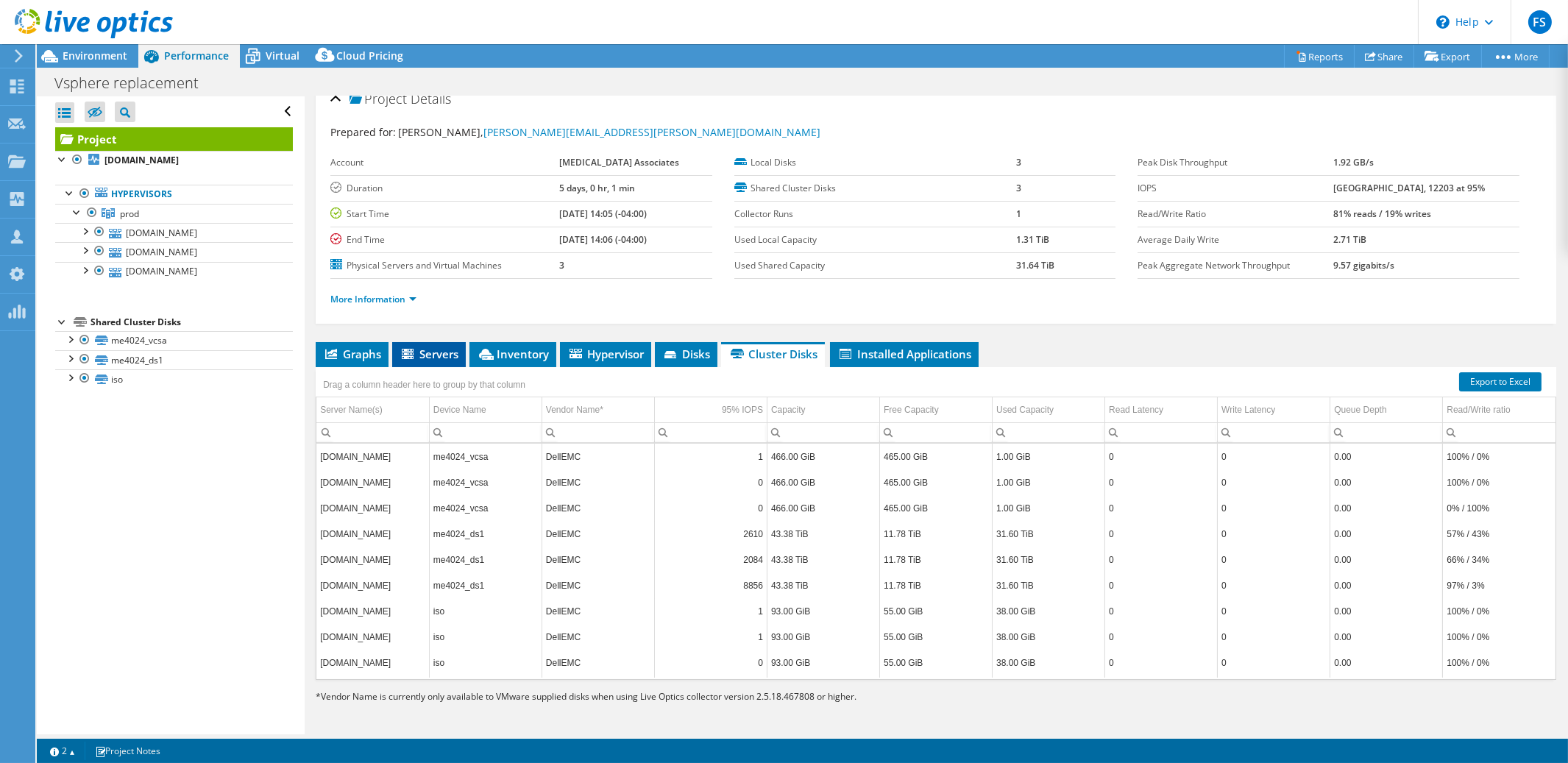
click at [433, 352] on span "Servers" at bounding box center [428, 353] width 59 height 15
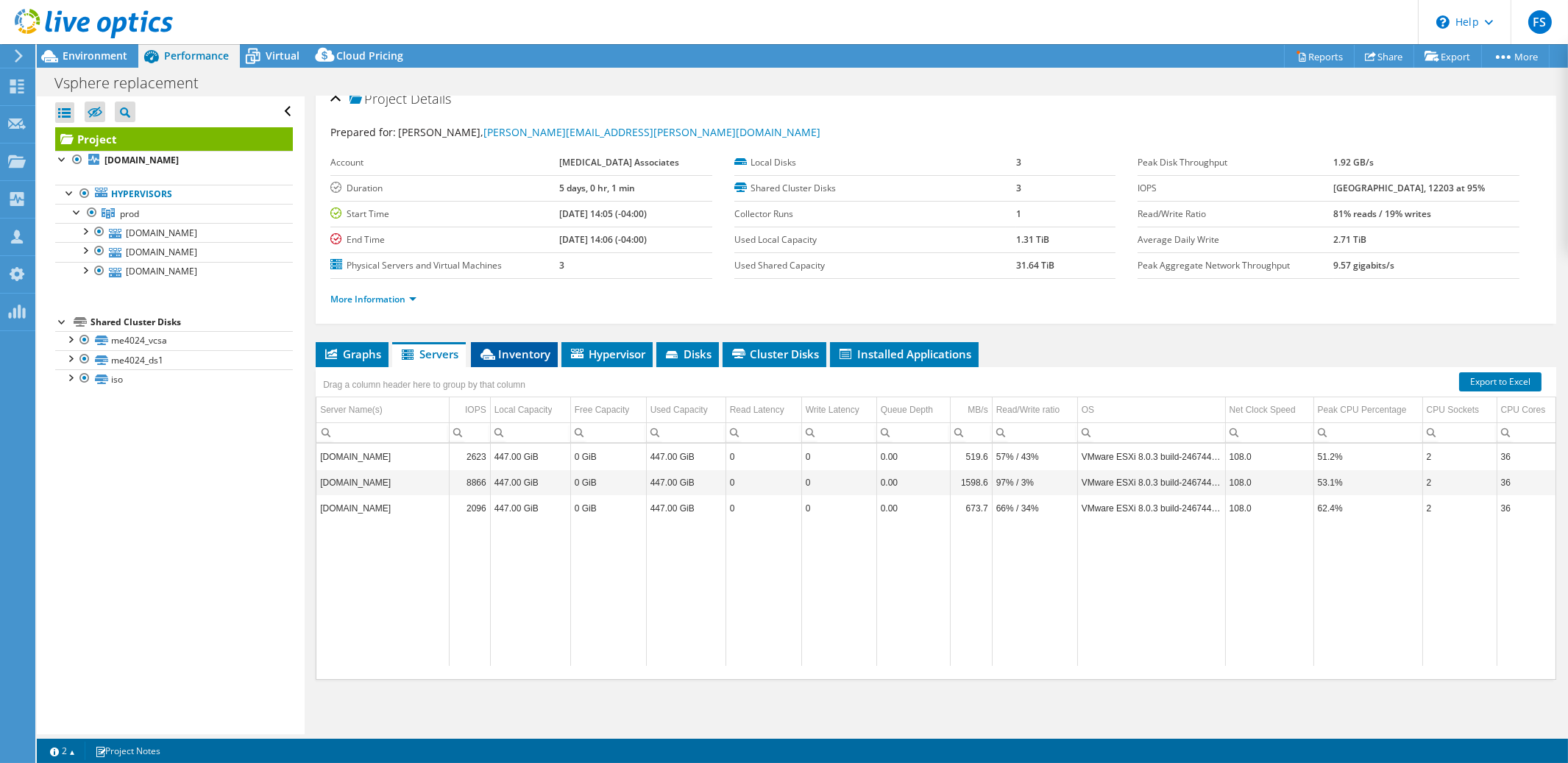
click at [508, 352] on span "Inventory" at bounding box center [514, 353] width 72 height 15
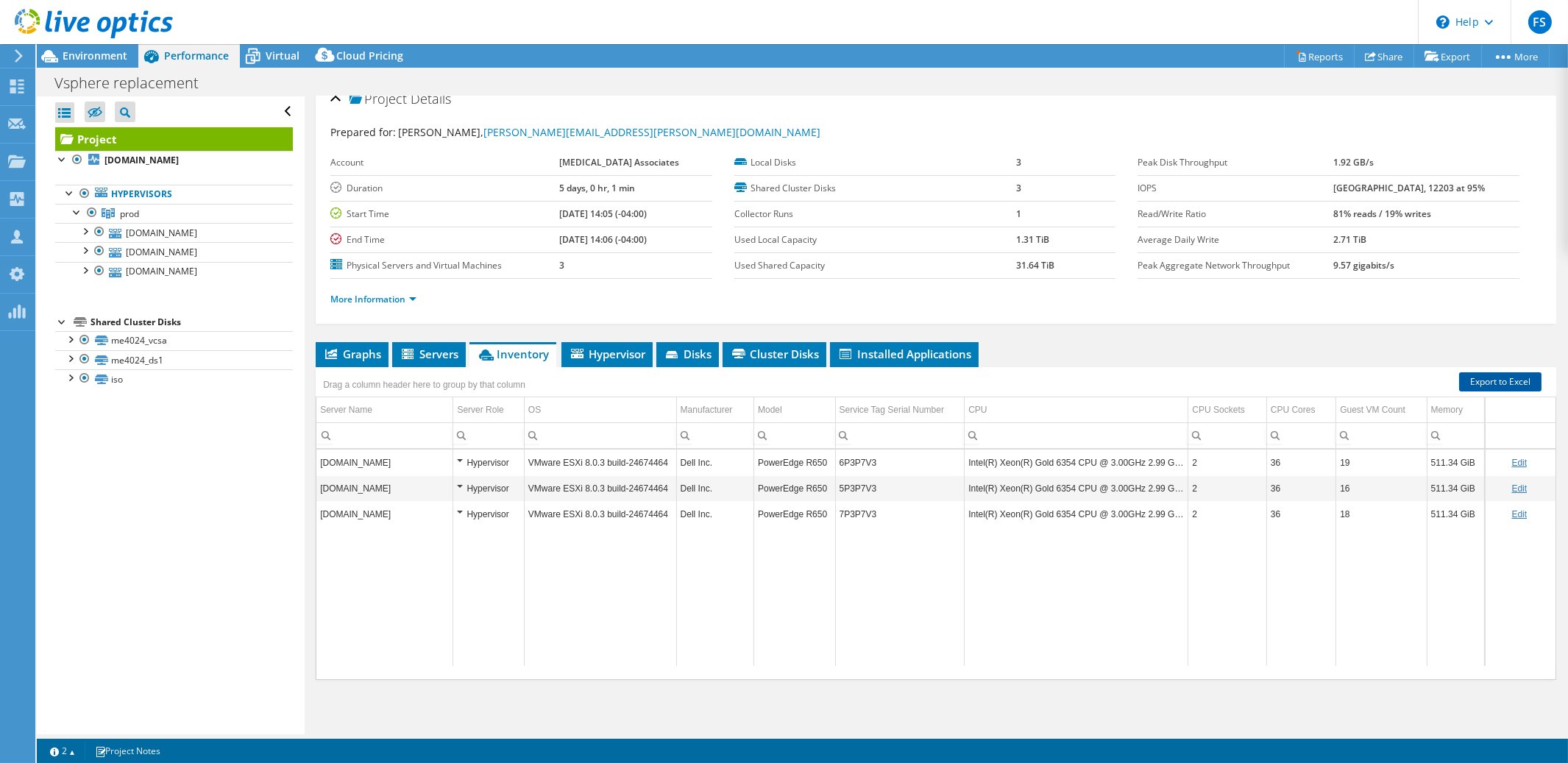
click at [1493, 384] on link "Export to Excel" at bounding box center [1500, 382] width 82 height 19
click at [272, 60] on span "Virtual" at bounding box center [283, 55] width 34 height 14
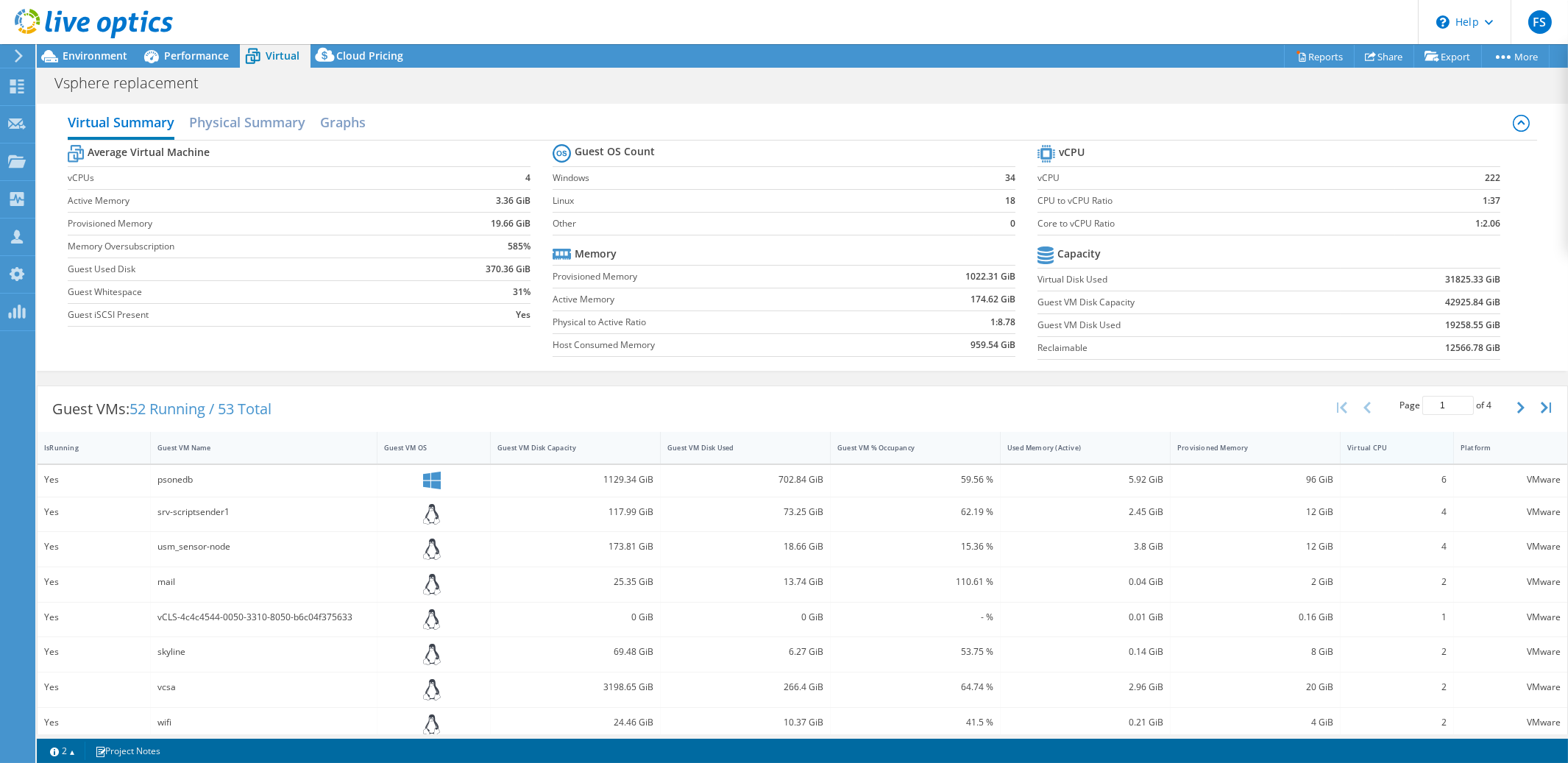
click at [1405, 454] on div "Virtual CPU" at bounding box center [1388, 448] width 95 height 23
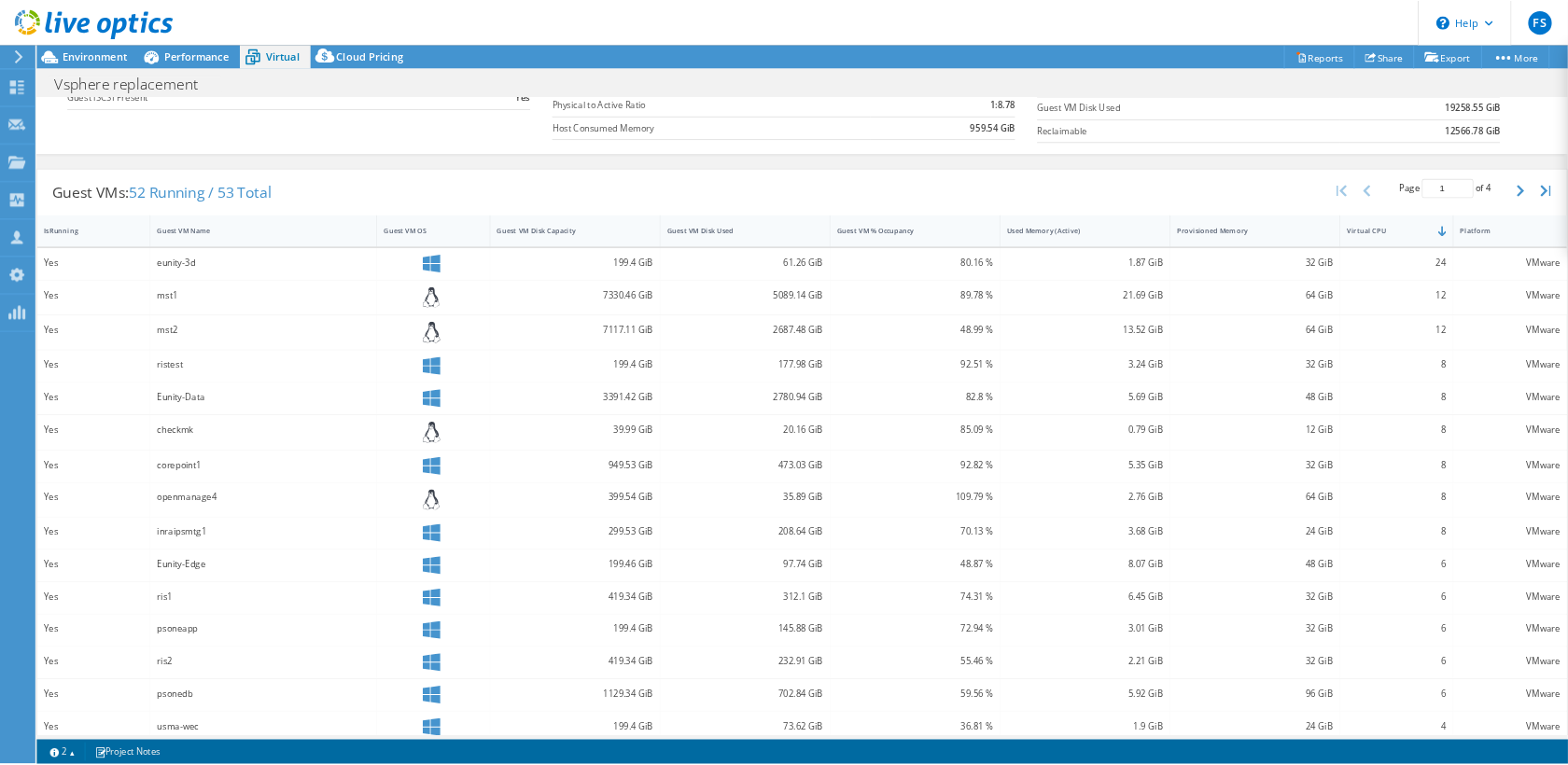
scroll to position [277, 0]
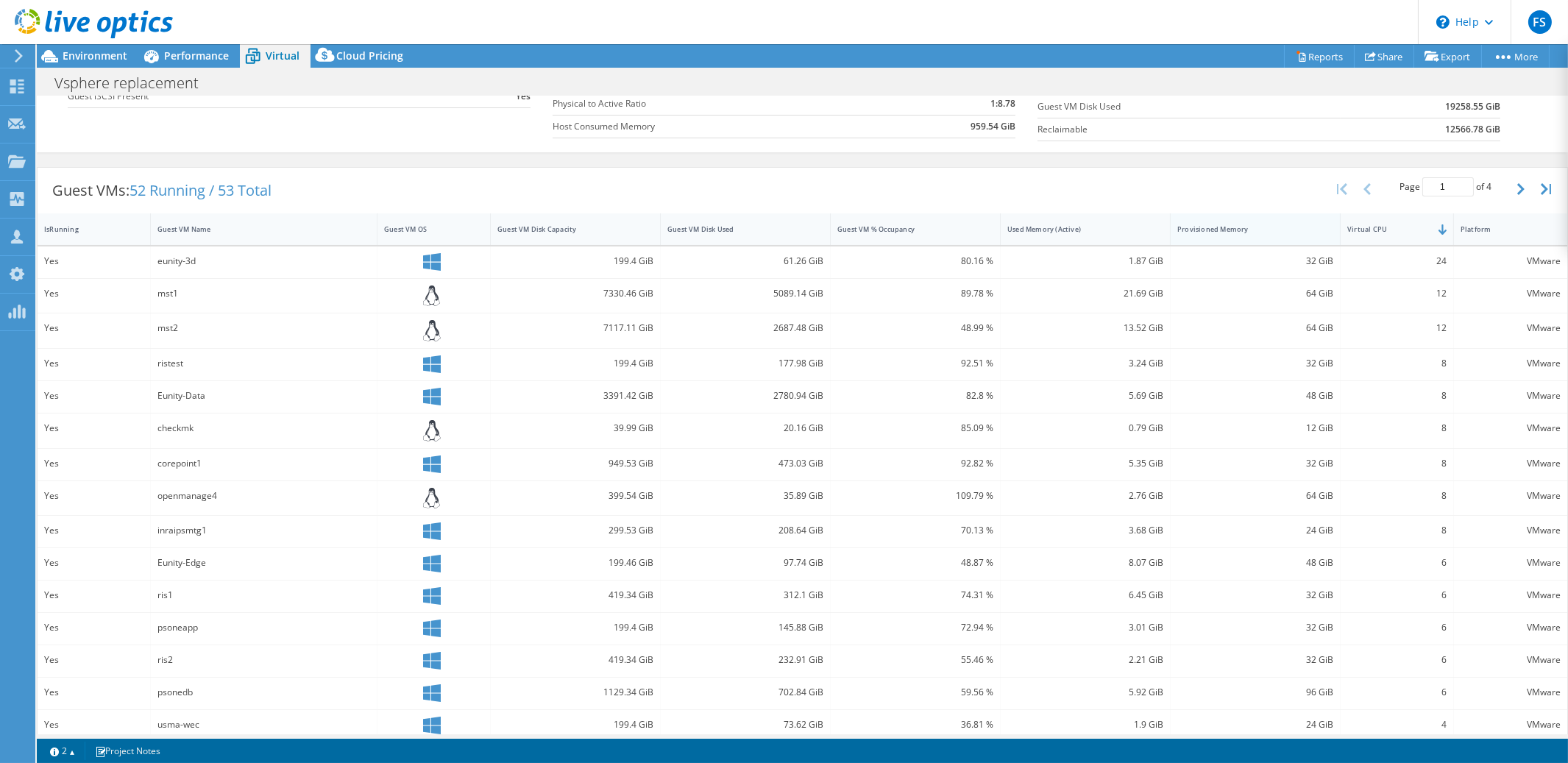
click at [1275, 236] on div "Provisioned Memory" at bounding box center [1245, 230] width 151 height 23
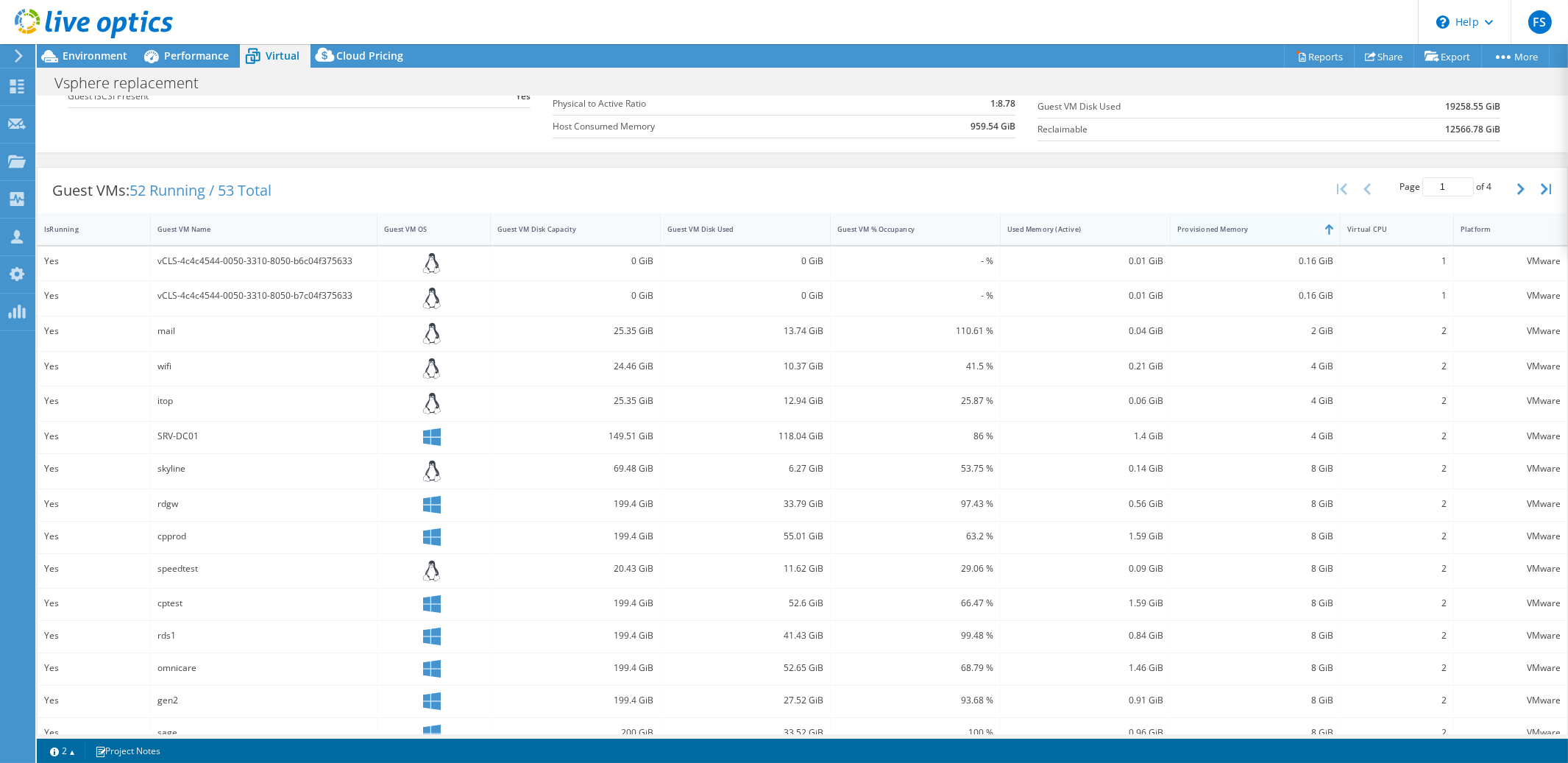
click at [1274, 236] on div "Provisioned Memory" at bounding box center [1245, 230] width 151 height 23
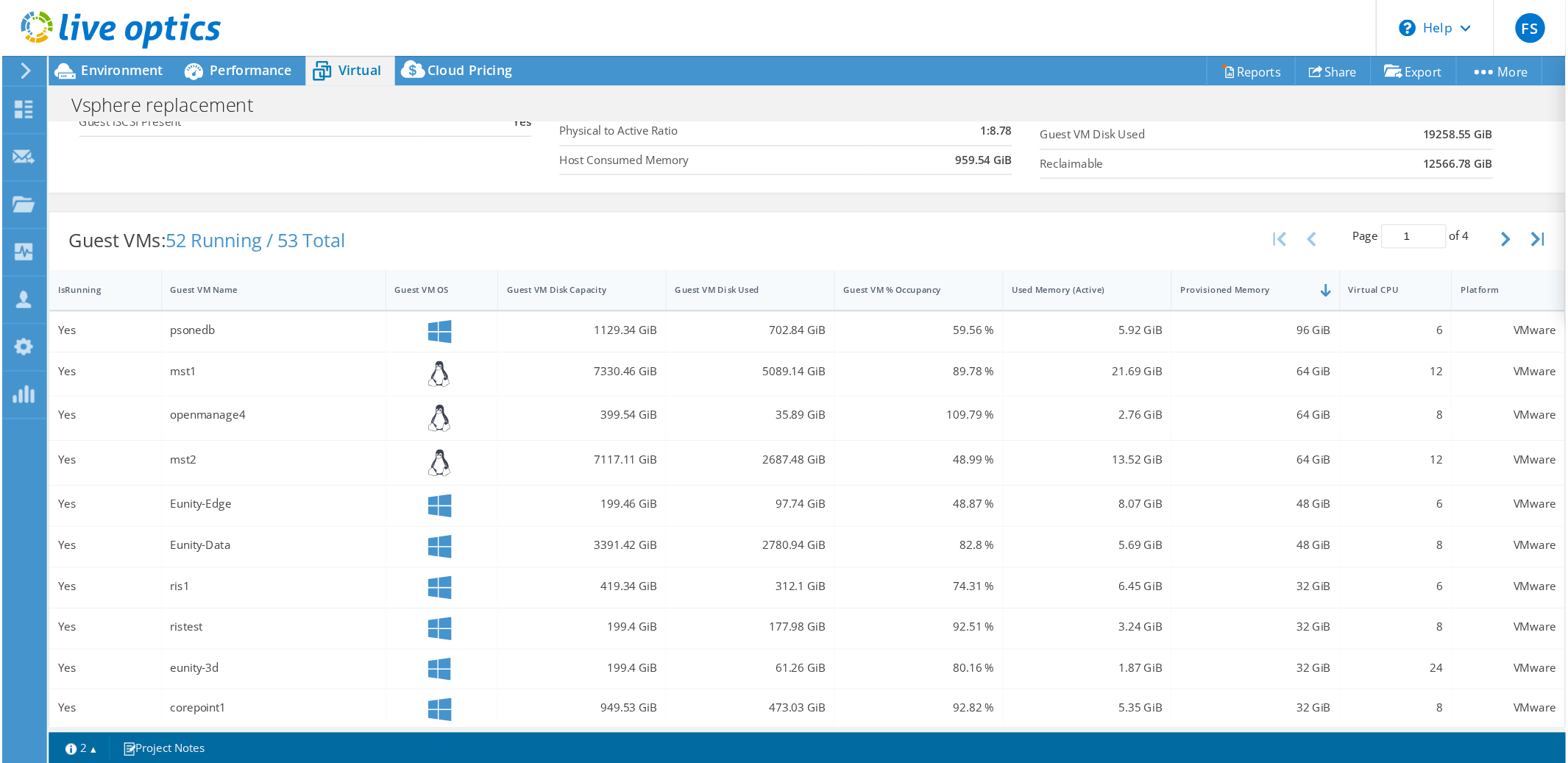
scroll to position [53, 0]
